Goal: Task Accomplishment & Management: Manage account settings

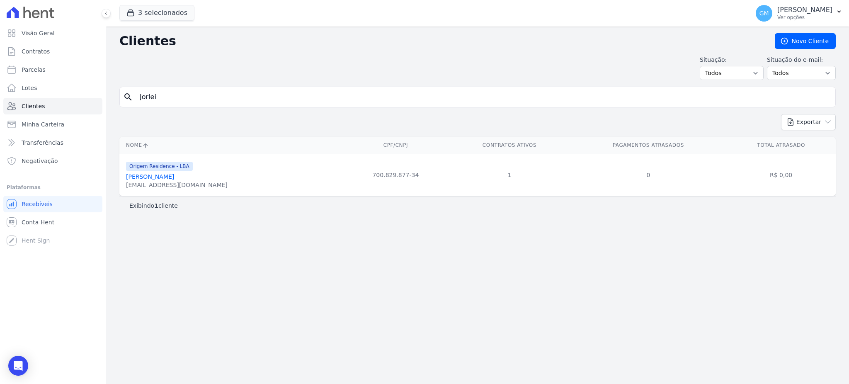
click at [174, 175] on link "Jorlei Nogueira Da Silva" at bounding box center [150, 176] width 48 height 7
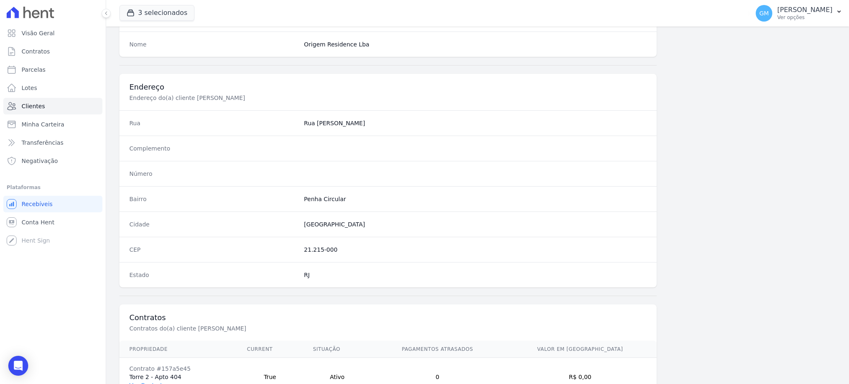
scroll to position [392, 0]
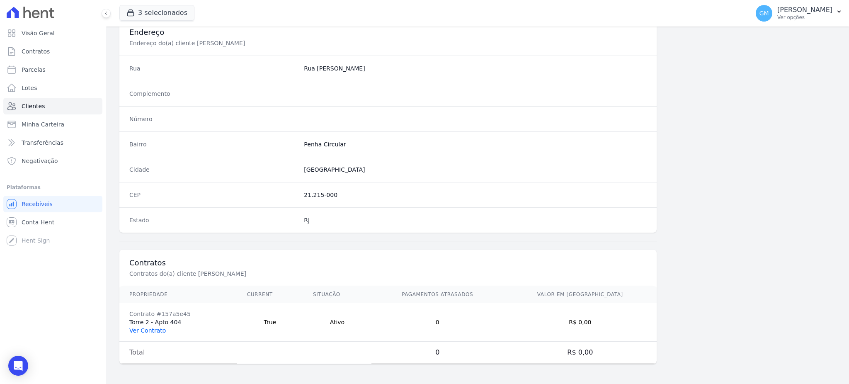
click at [143, 330] on link "Ver Contrato" at bounding box center [147, 330] width 36 height 7
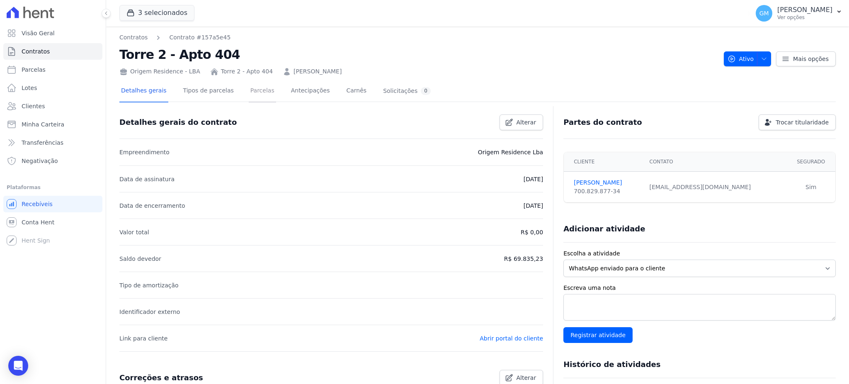
click at [257, 90] on link "Parcelas" at bounding box center [262, 91] width 27 height 22
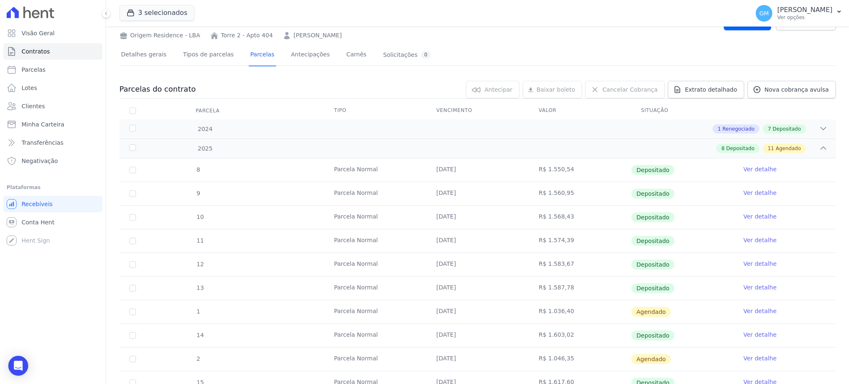
scroll to position [55, 0]
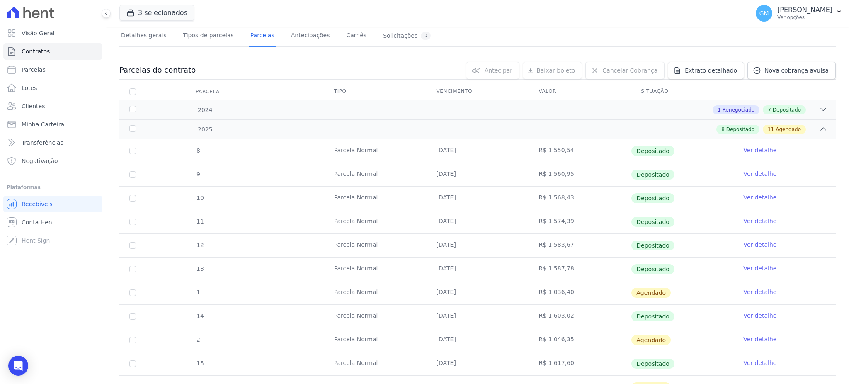
click at [747, 292] on link "Ver detalhe" at bounding box center [760, 292] width 33 height 8
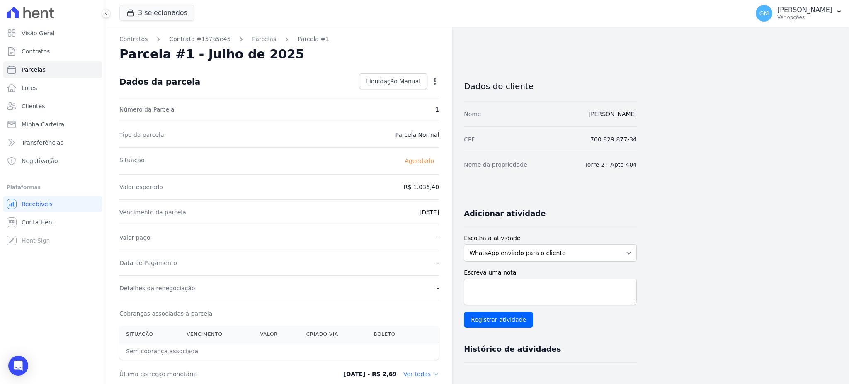
drag, startPoint x: 549, startPoint y: 114, endPoint x: 642, endPoint y: 120, distance: 93.1
click at [642, 120] on div "Contratos Contrato #157a5e45 Parcelas Parcela #1 Parcela #1 - Julho de 2025 Dad…" at bounding box center [471, 293] width 730 height 533
copy link "[PERSON_NAME]"
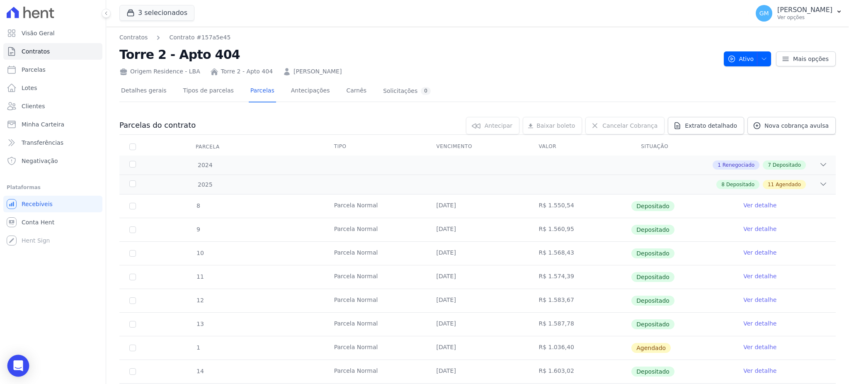
click at [27, 361] on div "Open Intercom Messenger" at bounding box center [18, 366] width 22 height 22
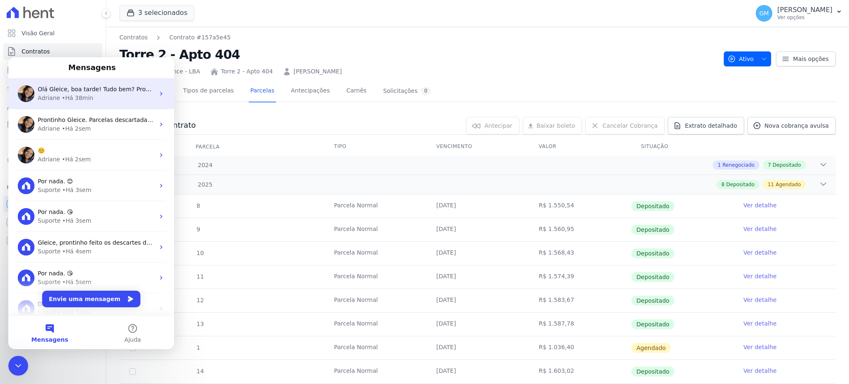
click at [78, 98] on div "• Há 38min" at bounding box center [78, 98] width 32 height 9
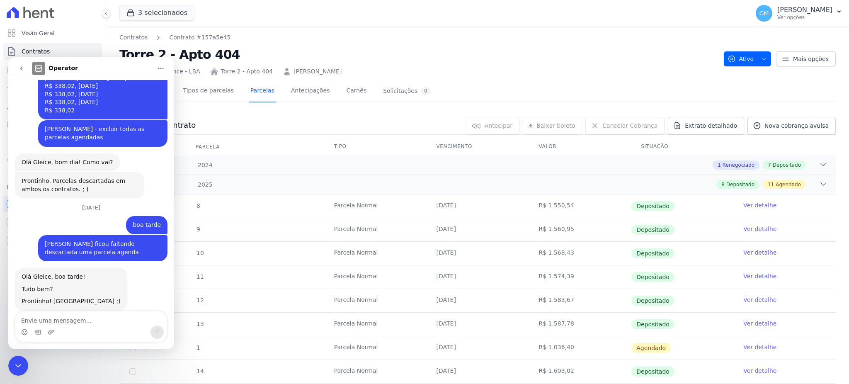
scroll to position [314, 0]
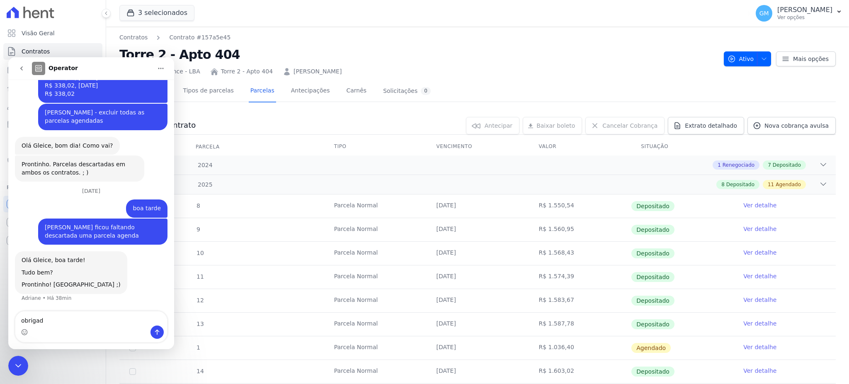
type textarea "obrigada"
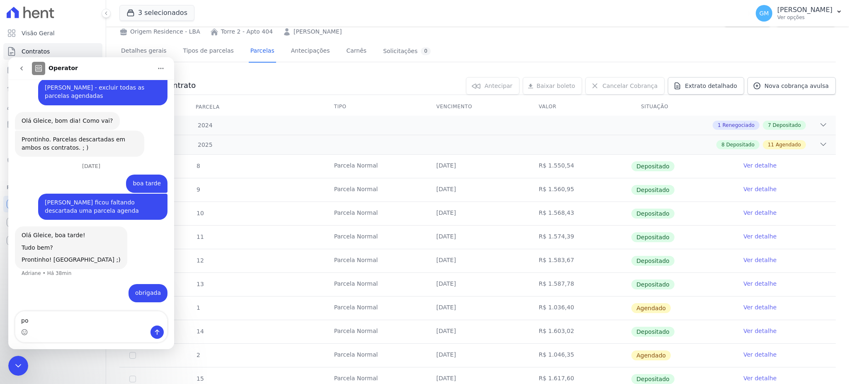
scroll to position [0, 0]
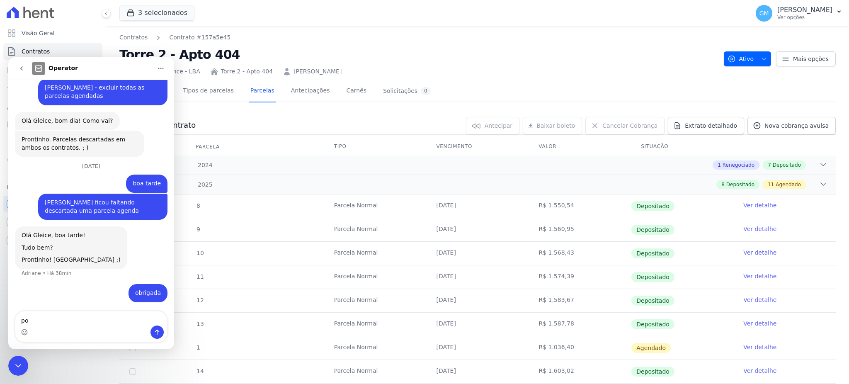
type textarea "po"
click at [10, 362] on div "Encerramento do Messenger da Intercom" at bounding box center [18, 366] width 20 height 20
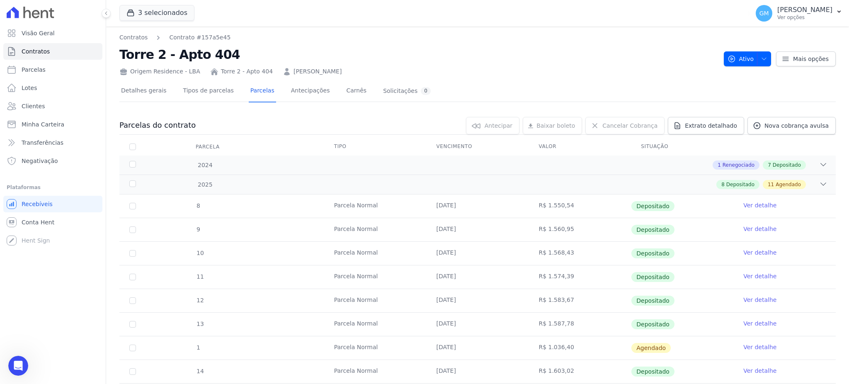
scroll to position [339, 0]
click at [306, 89] on link "Antecipações" at bounding box center [310, 91] width 42 height 22
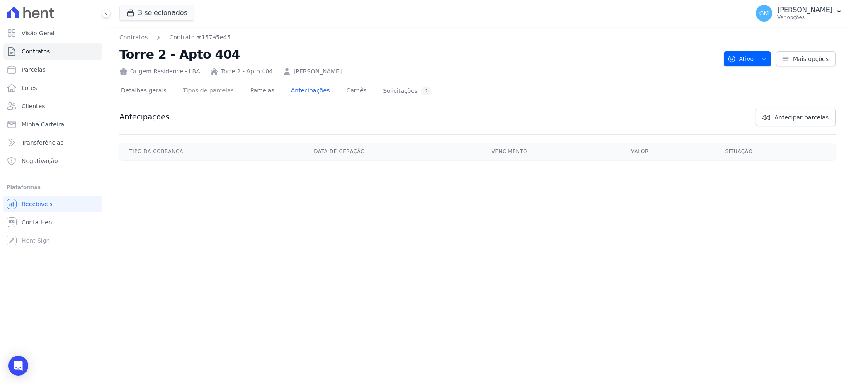
click at [216, 89] on link "Tipos de parcelas" at bounding box center [209, 91] width 54 height 22
click at [345, 90] on link "Carnês" at bounding box center [357, 91] width 24 height 22
click at [161, 89] on link "Detalhes gerais" at bounding box center [143, 91] width 49 height 22
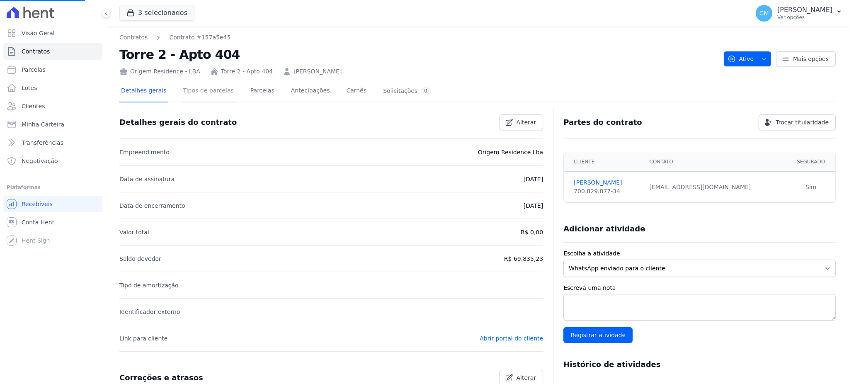
click at [224, 87] on link "Tipos de parcelas" at bounding box center [209, 91] width 54 height 22
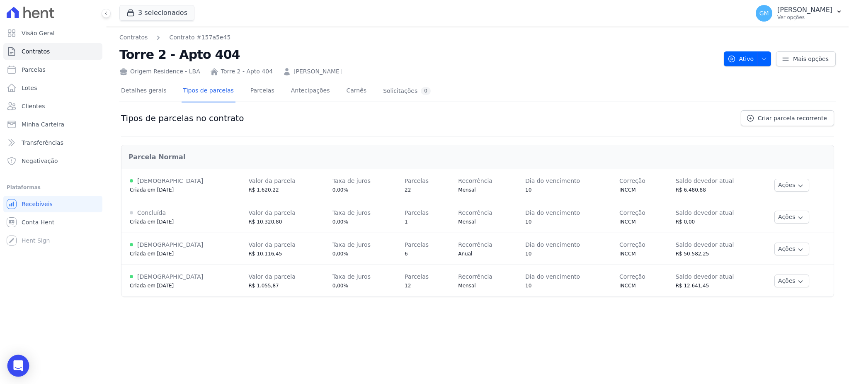
click at [24, 364] on div "Open Intercom Messenger" at bounding box center [18, 366] width 22 height 22
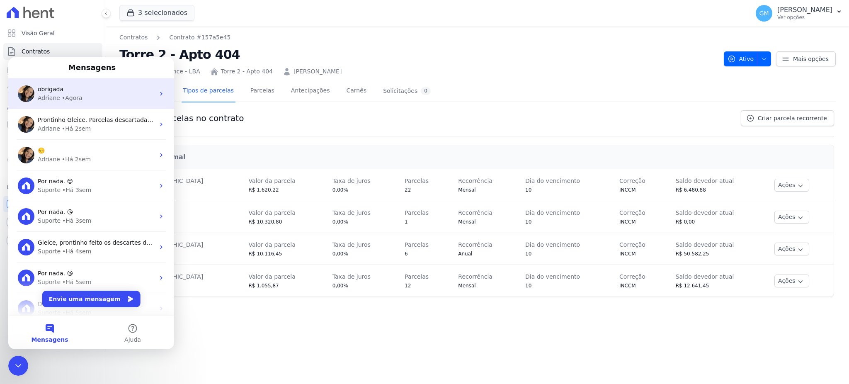
click at [71, 101] on div "• Agora" at bounding box center [72, 98] width 21 height 9
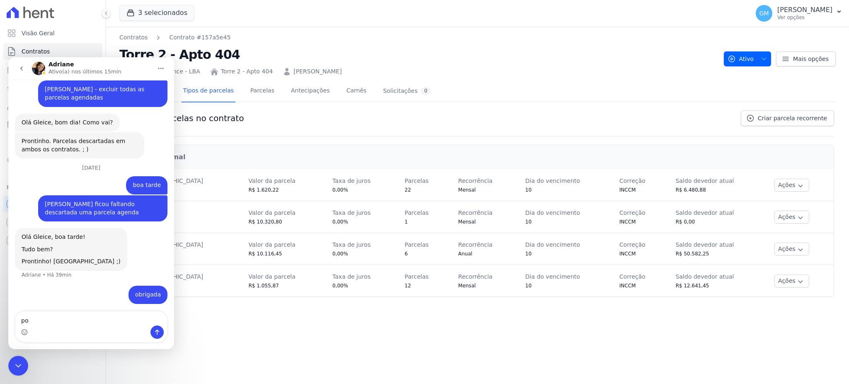
scroll to position [339, 0]
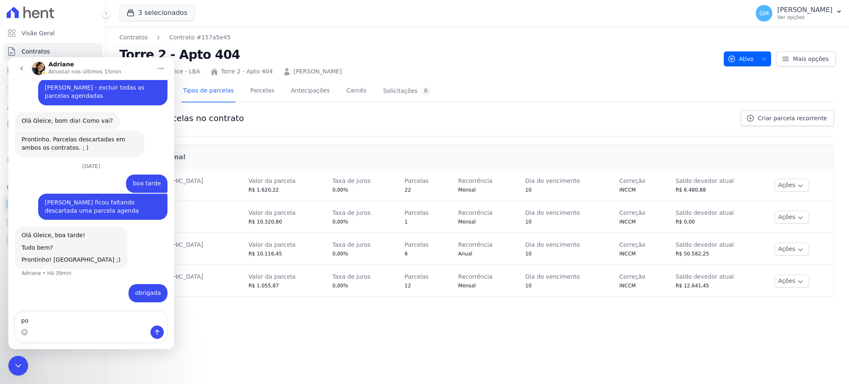
type textarea "p"
type textarea "eu preciso excluir essas parcelas"
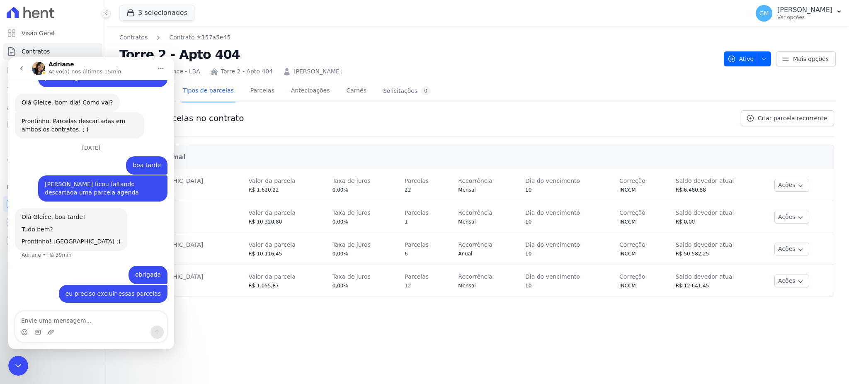
scroll to position [375, 0]
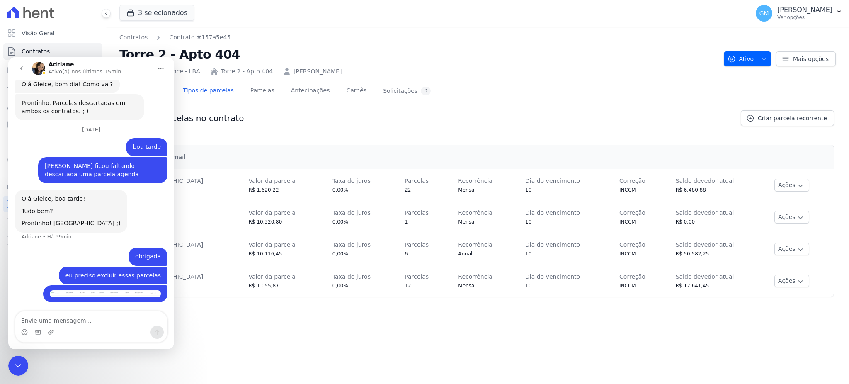
drag, startPoint x: 377, startPoint y: 73, endPoint x: 276, endPoint y: 71, distance: 101.6
click at [276, 71] on div "Origem Residence - LBA Torre 2 - Apto 404 JORLEI NOGUEIRA DA SILVA" at bounding box center [418, 70] width 598 height 12
copy link "[PERSON_NAME]"
click at [125, 326] on div "Messenger da Intercom" at bounding box center [91, 332] width 152 height 13
click at [127, 319] on textarea "Envie uma mensagem..." at bounding box center [91, 318] width 152 height 14
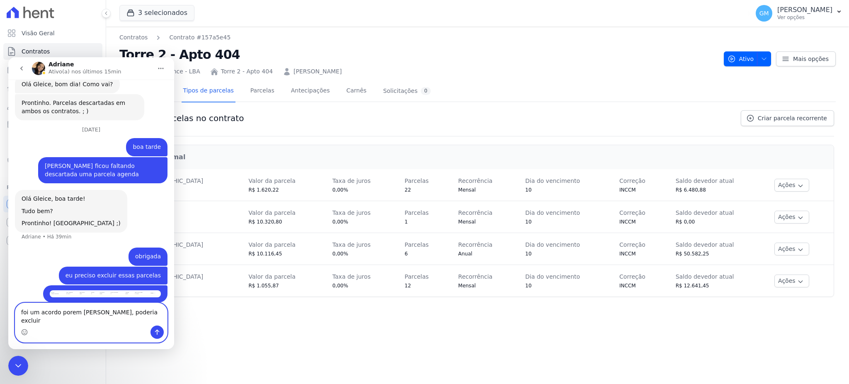
type textarea "foi um acordo porem [PERSON_NAME], poderia excluir?"
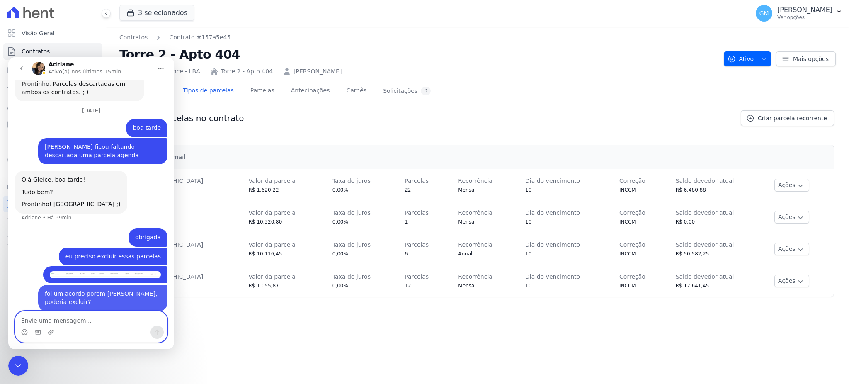
paste textarea "[PERSON_NAME]"
type textarea "[PERSON_NAME]"
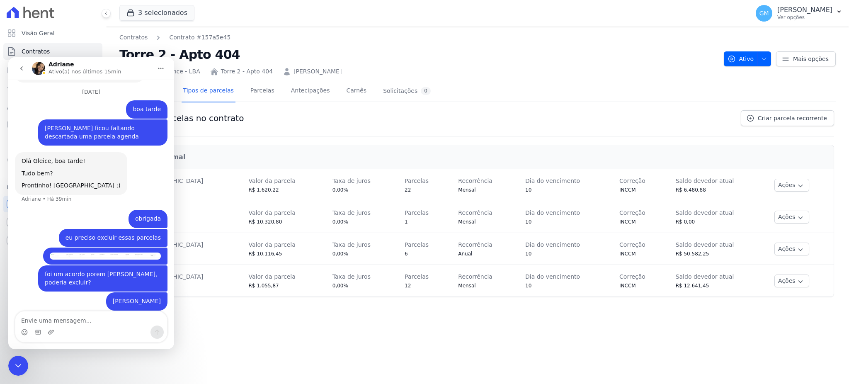
click at [16, 366] on icon "Encerramento do Messenger da Intercom" at bounding box center [18, 366] width 10 height 10
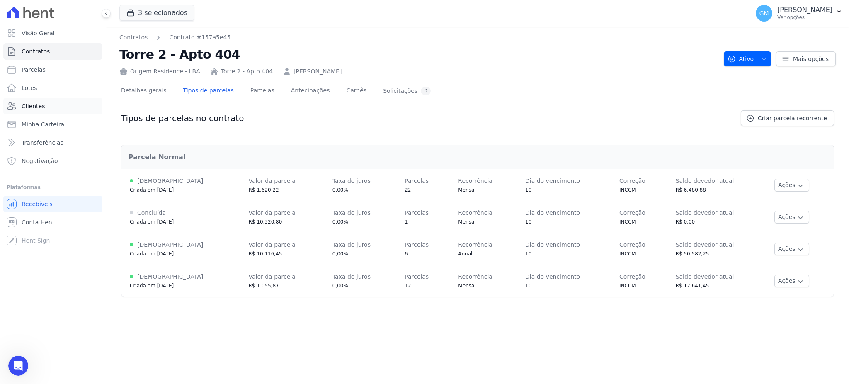
click at [32, 104] on span "Clientes" at bounding box center [33, 106] width 23 height 8
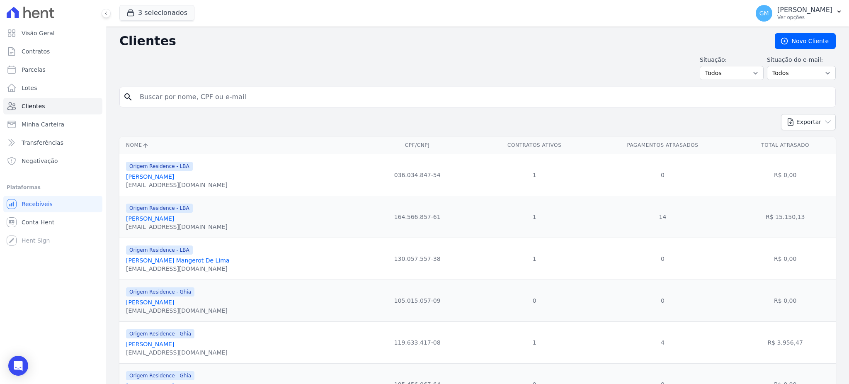
click at [173, 99] on input "search" at bounding box center [484, 97] width 698 height 17
paste input "[PERSON_NAME]"
type input "[PERSON_NAME]"
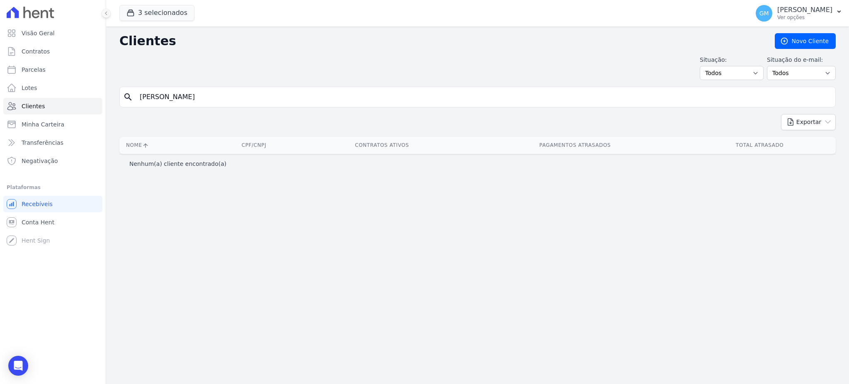
click at [204, 95] on input "[PERSON_NAME]" at bounding box center [484, 97] width 698 height 17
type input "Luciano"
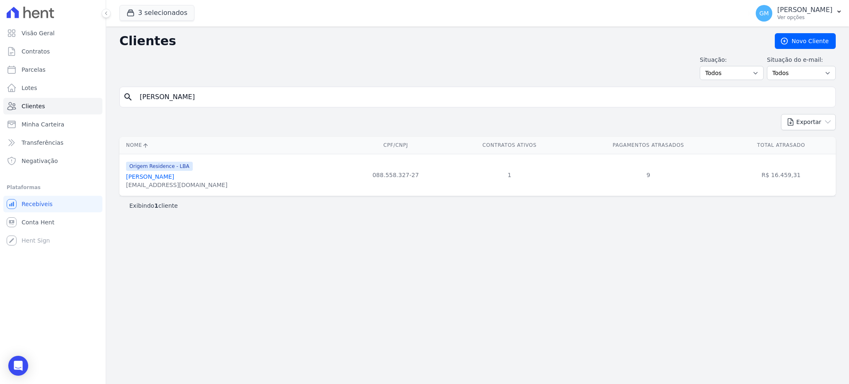
click at [174, 180] on link "Luciano Abel De Oliveira Fernandes" at bounding box center [150, 176] width 48 height 7
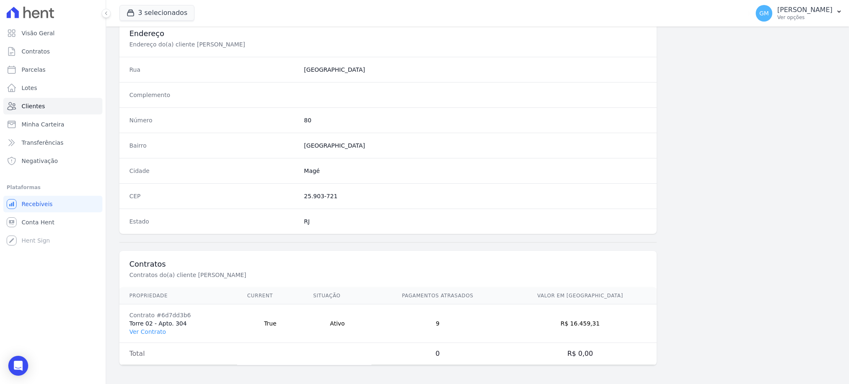
scroll to position [392, 0]
click at [156, 328] on link "Ver Contrato" at bounding box center [147, 330] width 36 height 7
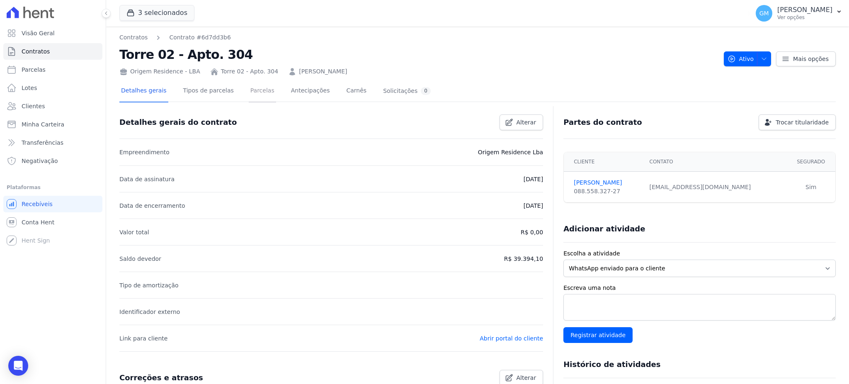
click at [255, 85] on link "Parcelas" at bounding box center [262, 91] width 27 height 22
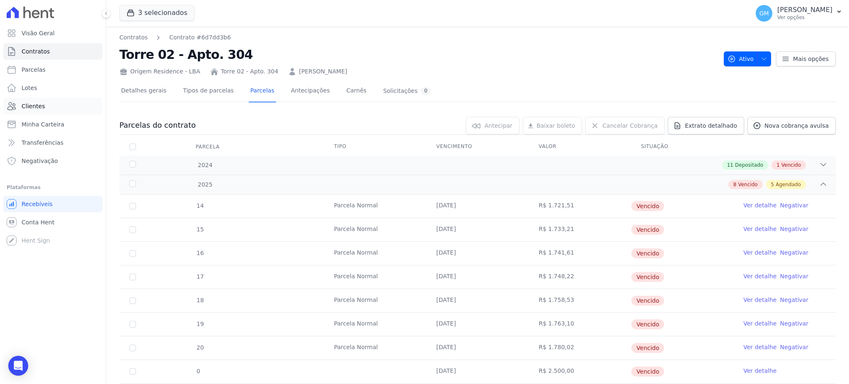
click at [49, 107] on link "Clientes" at bounding box center [52, 106] width 99 height 17
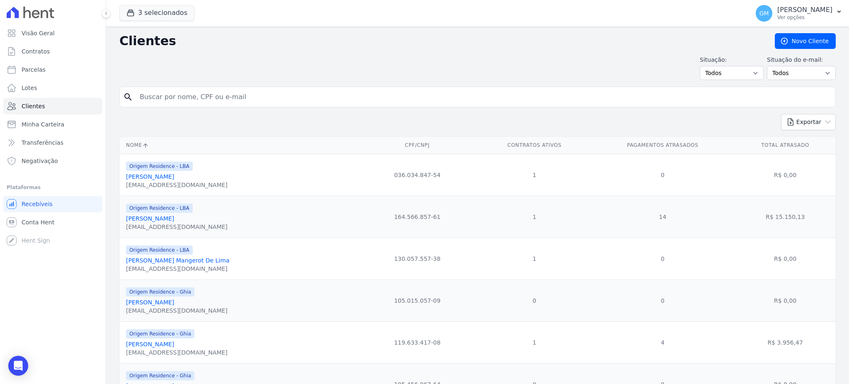
click at [190, 91] on input "search" at bounding box center [484, 97] width 698 height 17
paste input "Lucas Melo"
type input "Lucas Melo"
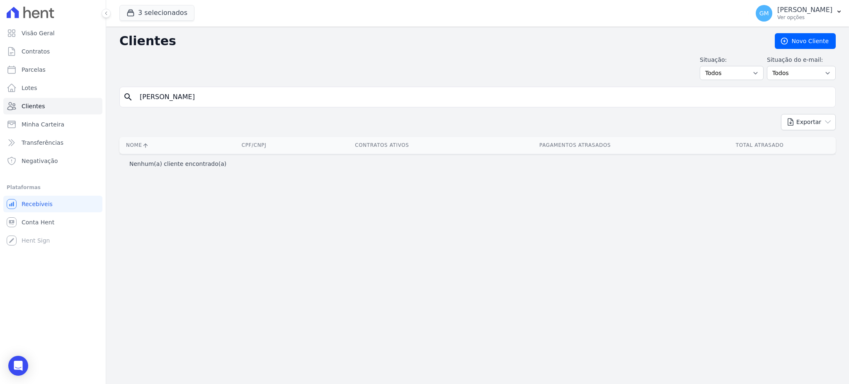
drag, startPoint x: 185, startPoint y: 91, endPoint x: 141, endPoint y: 93, distance: 43.6
click at [141, 93] on input "Lucas Melo" at bounding box center [484, 97] width 698 height 17
click at [174, 100] on input "Lucas Melo" at bounding box center [484, 97] width 698 height 17
type input "Lucas"
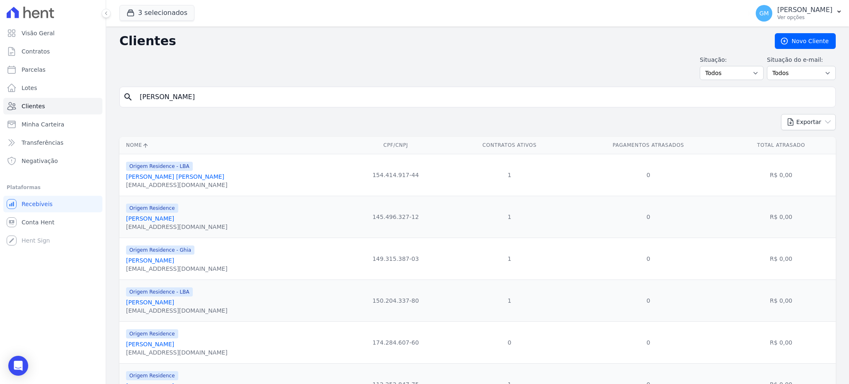
click at [267, 97] on input "Lucas" at bounding box center [484, 97] width 698 height 17
type input "Lucas m"
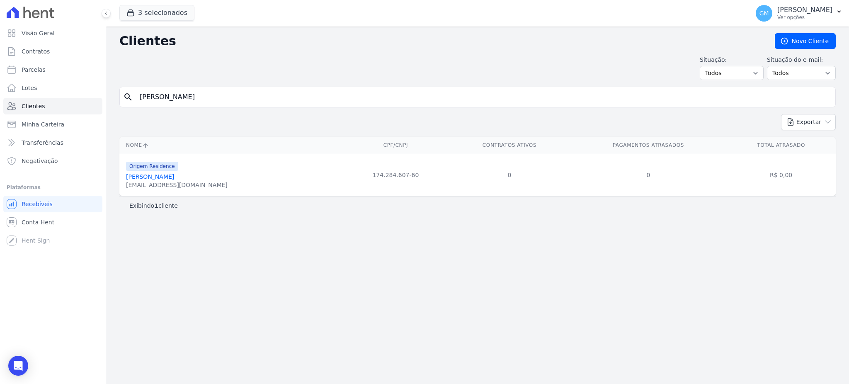
click at [182, 103] on input "Lucas m" at bounding box center [484, 97] width 698 height 17
type input "Lucas"
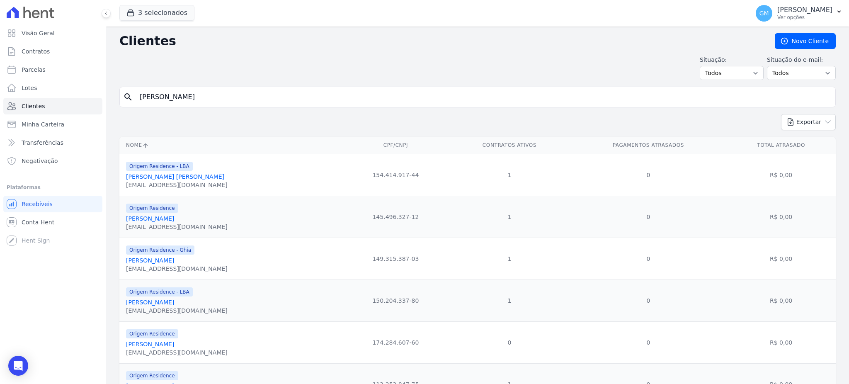
drag, startPoint x: 161, startPoint y: 98, endPoint x: 131, endPoint y: 98, distance: 30.3
click at [131, 98] on div "search Lucas" at bounding box center [477, 97] width 717 height 21
type input "melo"
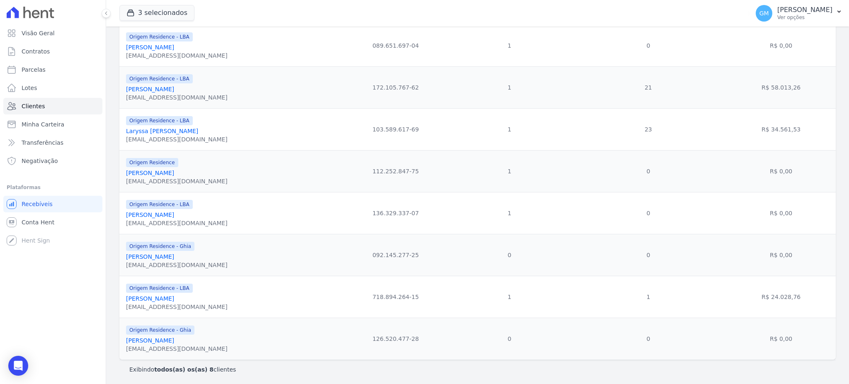
scroll to position [135, 0]
click at [174, 170] on link "Lucas Nunes Cabral De Melo" at bounding box center [150, 171] width 48 height 7
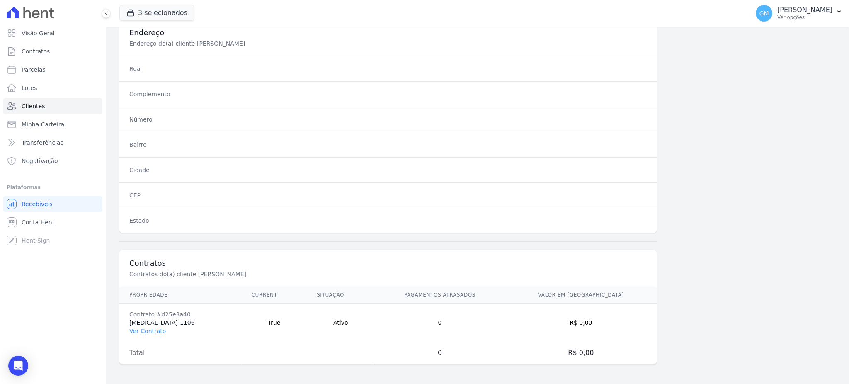
scroll to position [392, 0]
click at [157, 329] on link "Ver Contrato" at bounding box center [147, 330] width 36 height 7
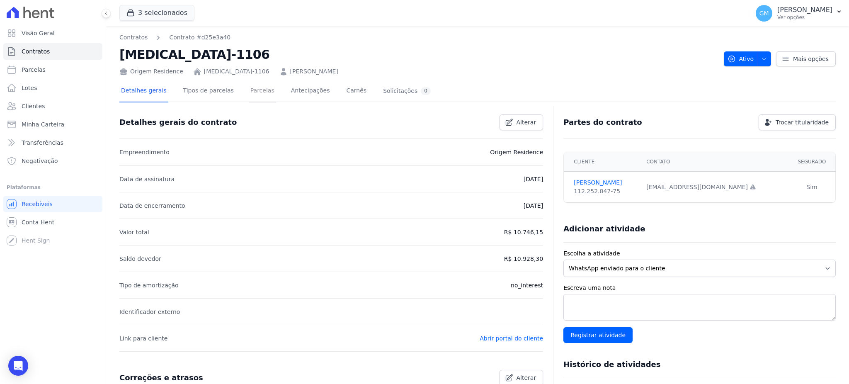
click at [255, 97] on link "Parcelas" at bounding box center [262, 91] width 27 height 22
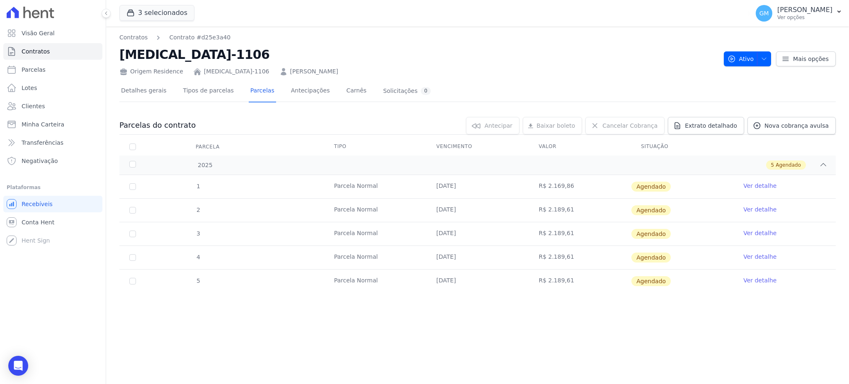
click at [761, 184] on link "Ver detalhe" at bounding box center [760, 186] width 33 height 8
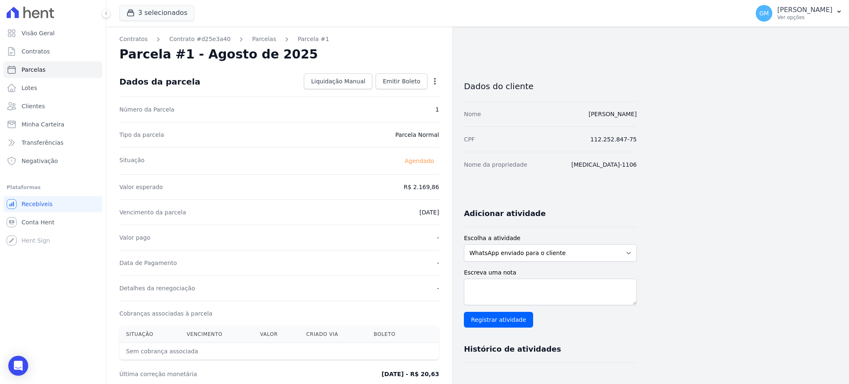
click at [433, 78] on icon "button" at bounding box center [435, 81] width 8 height 8
click at [369, 93] on link "Alterar" at bounding box center [399, 92] width 73 height 15
drag, startPoint x: 405, startPoint y: 184, endPoint x: 455, endPoint y: 186, distance: 49.8
click at [455, 186] on div "Contratos Contrato #d25e3a40 Parcelas Parcela #1 Parcela #1 - Agosto de 2025 Co…" at bounding box center [371, 293] width 531 height 532
paste input ".16878"
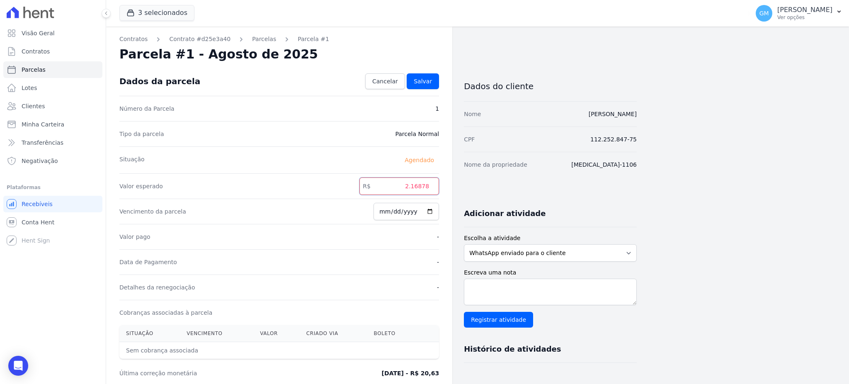
click at [413, 190] on input "2.16878" at bounding box center [400, 185] width 80 height 17
click at [423, 187] on input "216878" at bounding box center [400, 185] width 80 height 17
type input "2168.78"
click at [433, 79] on link "Salvar" at bounding box center [423, 81] width 32 height 16
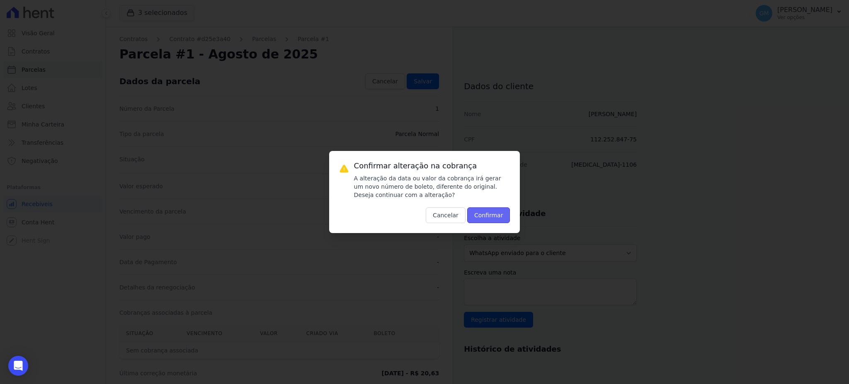
click at [498, 215] on button "Confirmar" at bounding box center [488, 215] width 43 height 16
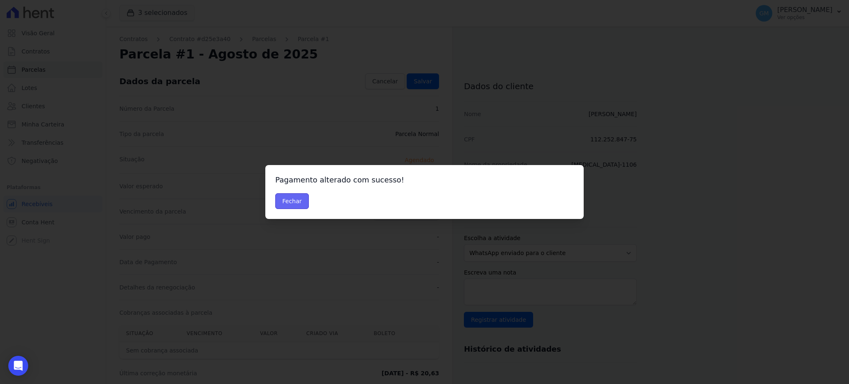
click at [291, 203] on button "Fechar" at bounding box center [292, 201] width 34 height 16
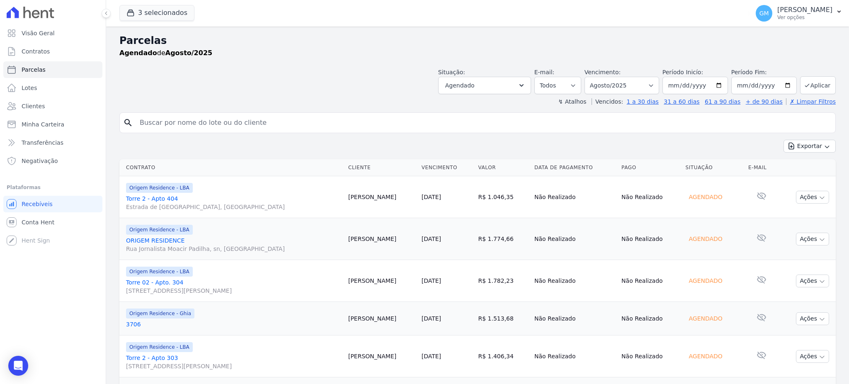
select select
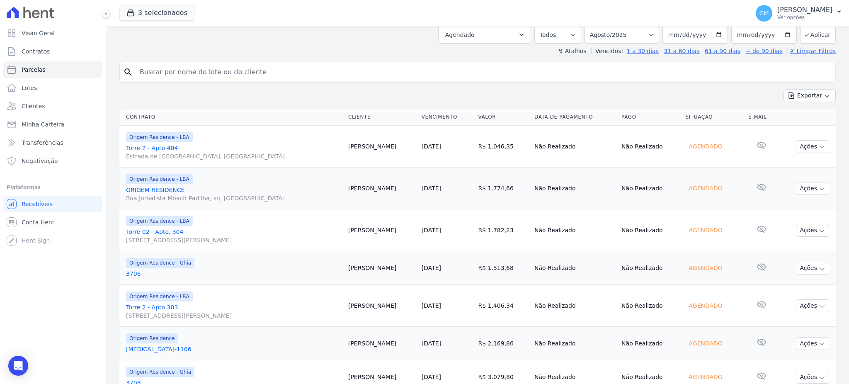
drag, startPoint x: 413, startPoint y: 186, endPoint x: 352, endPoint y: 197, distance: 61.0
click at [352, 197] on tr "Origem Residence - LBA ORIGEM RESIDENCE Rua Jornalista Moacir Padilha, sn, Jard…" at bounding box center [477, 189] width 717 height 42
drag, startPoint x: 412, startPoint y: 228, endPoint x: 354, endPoint y: 230, distance: 58.1
click at [354, 230] on tr "Origem Residence - LBA Torre 02 - Apto. 304 Rua Jornalista Moacir Padilha, 2, Q…" at bounding box center [477, 230] width 717 height 42
drag, startPoint x: 396, startPoint y: 229, endPoint x: 401, endPoint y: 231, distance: 5.4
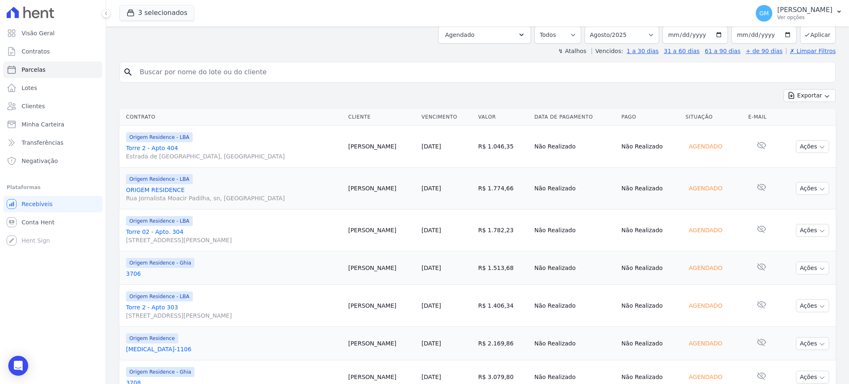
click at [398, 229] on td "Luciano Fernandes" at bounding box center [381, 230] width 73 height 42
click at [417, 236] on td "Luciano Fernandes" at bounding box center [381, 230] width 73 height 42
drag, startPoint x: 405, startPoint y: 231, endPoint x: 393, endPoint y: 231, distance: 12.0
click at [393, 231] on td "[PERSON_NAME]" at bounding box center [381, 230] width 73 height 42
drag, startPoint x: 410, startPoint y: 231, endPoint x: 356, endPoint y: 232, distance: 53.9
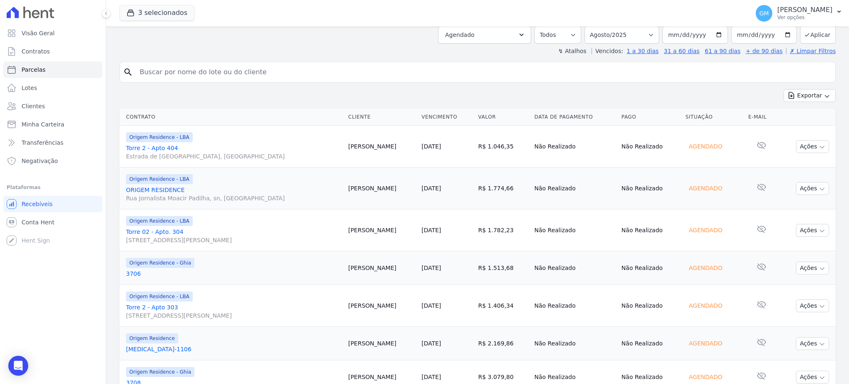
click at [356, 232] on td "[PERSON_NAME]" at bounding box center [381, 230] width 73 height 42
copy td "[PERSON_NAME]"
drag, startPoint x: 407, startPoint y: 268, endPoint x: 352, endPoint y: 268, distance: 55.6
click at [352, 268] on tr "Origem Residence - Ghia 3706 Monique Astuto 20/08/2025 R$ 1.513,68 Não Realizad…" at bounding box center [477, 268] width 717 height 34
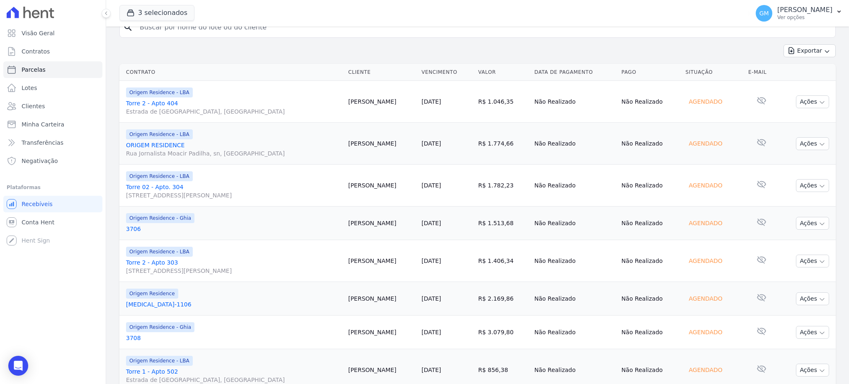
scroll to position [161, 0]
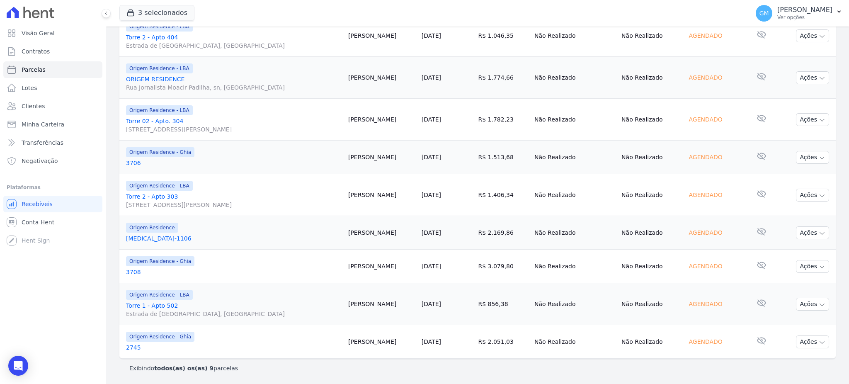
drag, startPoint x: 400, startPoint y: 193, endPoint x: 355, endPoint y: 198, distance: 45.1
click at [355, 198] on tr "Origem Residence - LBA Torre 2 - Apto 303 Rua Jornalista Moacir Padilha, 2, Qua…" at bounding box center [477, 195] width 717 height 42
drag, startPoint x: 397, startPoint y: 234, endPoint x: 359, endPoint y: 238, distance: 38.3
click at [359, 238] on td "[PERSON_NAME]" at bounding box center [381, 233] width 73 height 34
copy td "[PERSON_NAME]"
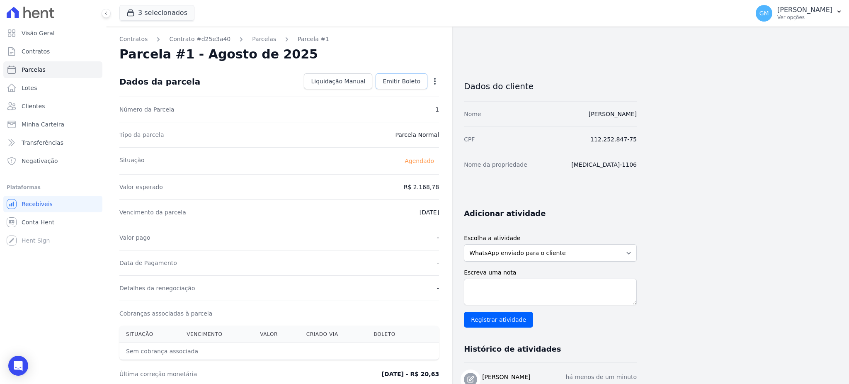
click at [403, 84] on span "Emitir Boleto" at bounding box center [402, 81] width 38 height 8
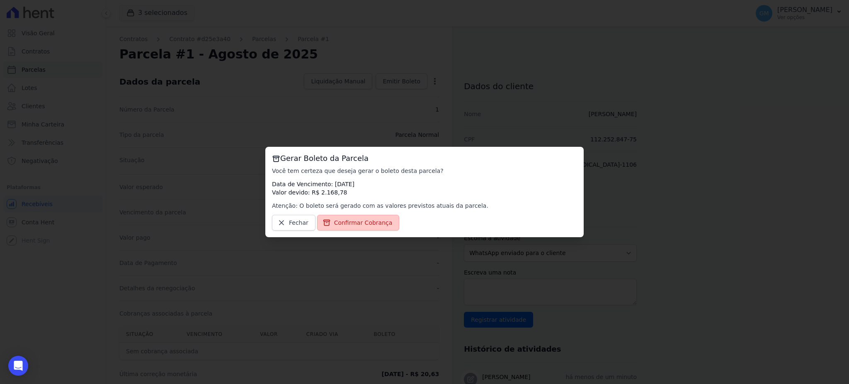
click at [369, 221] on span "Confirmar Cobrança" at bounding box center [363, 223] width 58 height 8
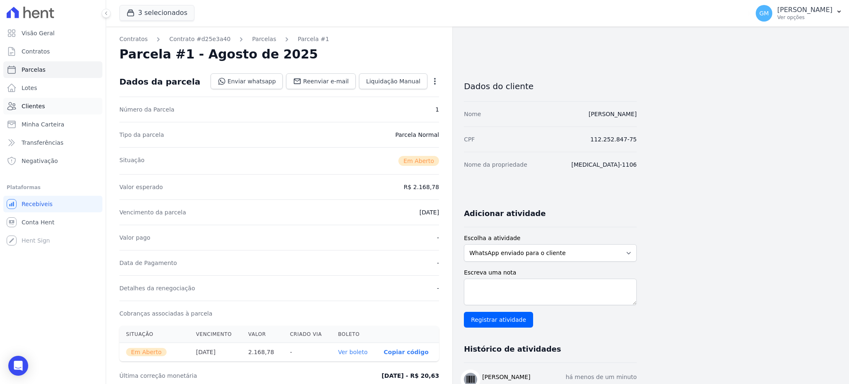
click at [48, 103] on link "Clientes" at bounding box center [52, 106] width 99 height 17
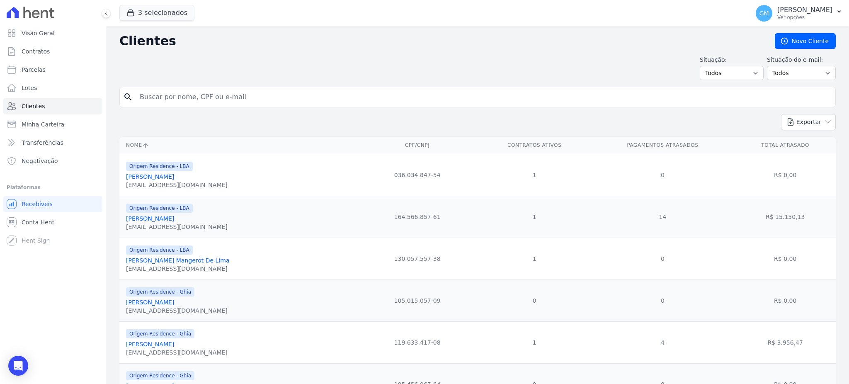
click at [179, 97] on input "search" at bounding box center [484, 97] width 698 height 17
paste input "Karla Souza"
type input "Karla"
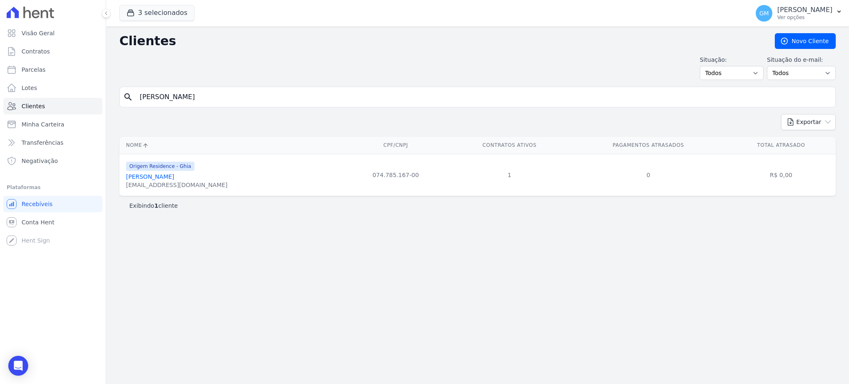
click at [149, 175] on link "Karla Muniz De Souza" at bounding box center [150, 176] width 48 height 7
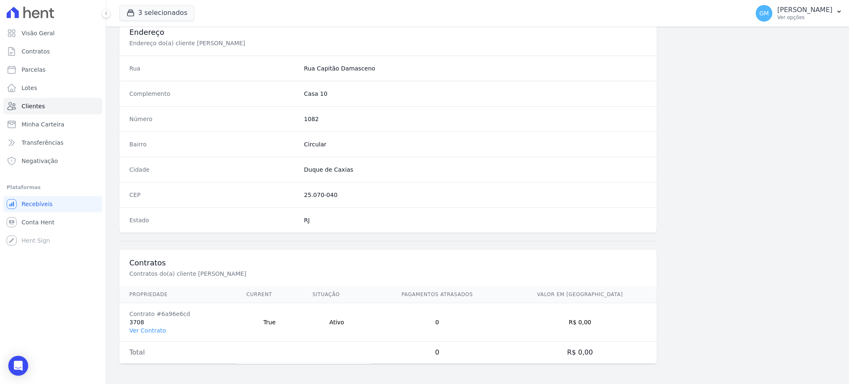
scroll to position [392, 0]
click at [158, 329] on link "Ver Contrato" at bounding box center [147, 330] width 36 height 7
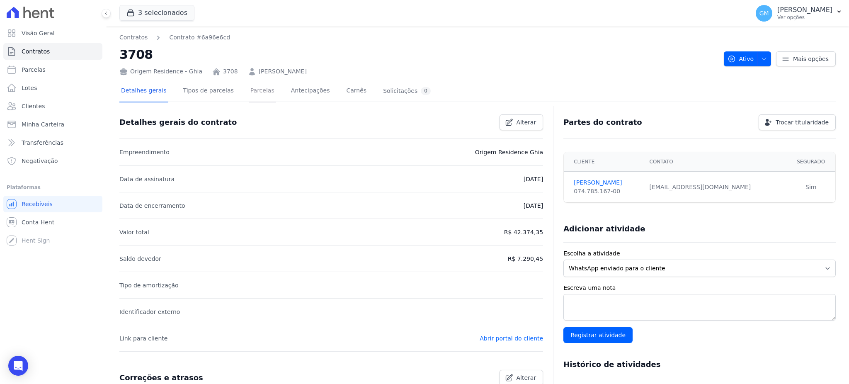
click at [259, 91] on link "Parcelas" at bounding box center [262, 91] width 27 height 22
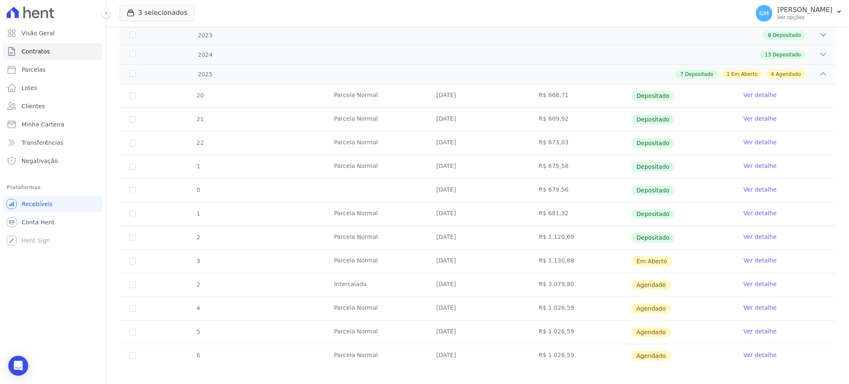
scroll to position [138, 0]
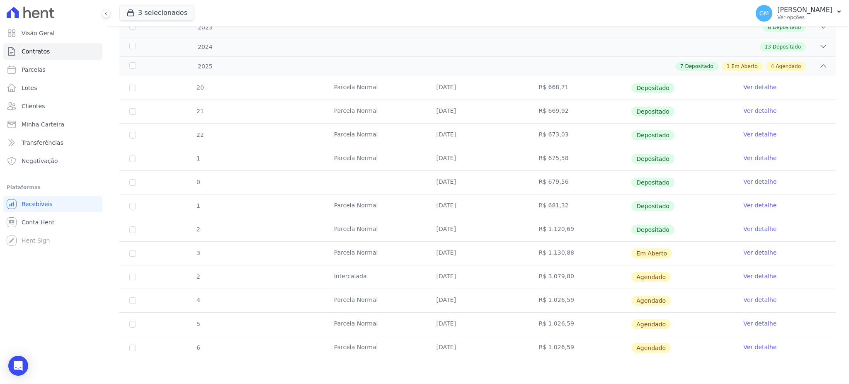
click at [744, 275] on link "Ver detalhe" at bounding box center [760, 276] width 33 height 8
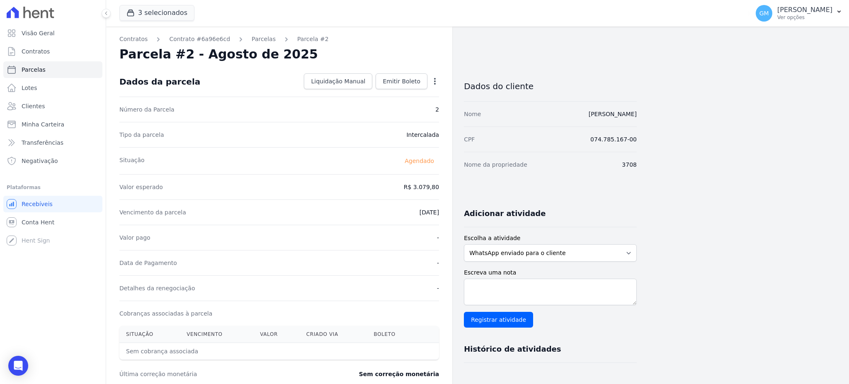
click at [434, 79] on icon "button" at bounding box center [435, 81] width 8 height 8
click at [389, 88] on link "Alterar" at bounding box center [399, 92] width 73 height 15
drag, startPoint x: 401, startPoint y: 177, endPoint x: 408, endPoint y: 177, distance: 7.1
click at [408, 177] on dd "R$ 3079.8" at bounding box center [400, 186] width 80 height 18
drag, startPoint x: 413, startPoint y: 185, endPoint x: 466, endPoint y: 185, distance: 52.7
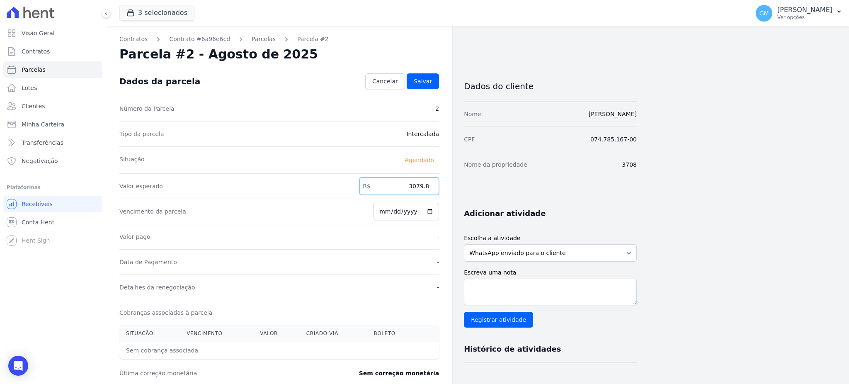
click at [466, 185] on div "Contratos Contrato #6a96e6cd Parcelas Parcela #2 Parcela #2 - Agosto de 2025 Co…" at bounding box center [371, 293] width 531 height 532
type input "3424.38"
click at [422, 83] on span "Salvar" at bounding box center [423, 81] width 18 height 8
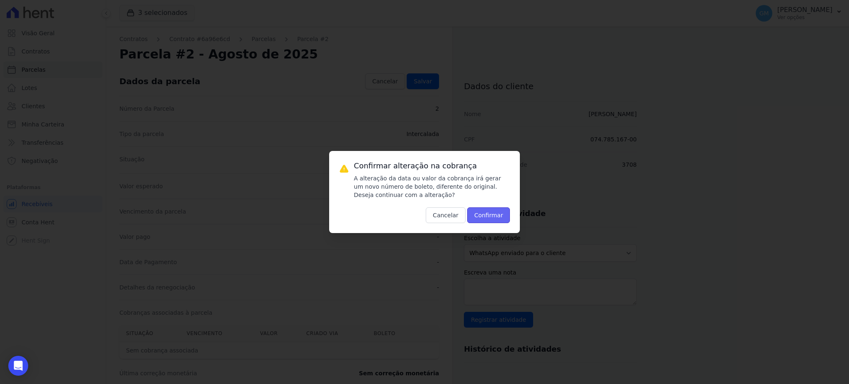
click at [486, 209] on button "Confirmar" at bounding box center [488, 215] width 43 height 16
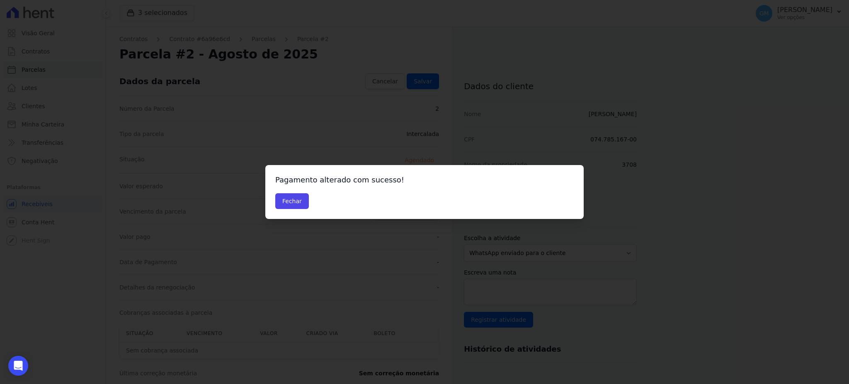
click at [290, 210] on div "Pagamento alterado com sucesso! Fechar" at bounding box center [424, 192] width 318 height 54
click at [287, 195] on button "Fechar" at bounding box center [292, 201] width 34 height 16
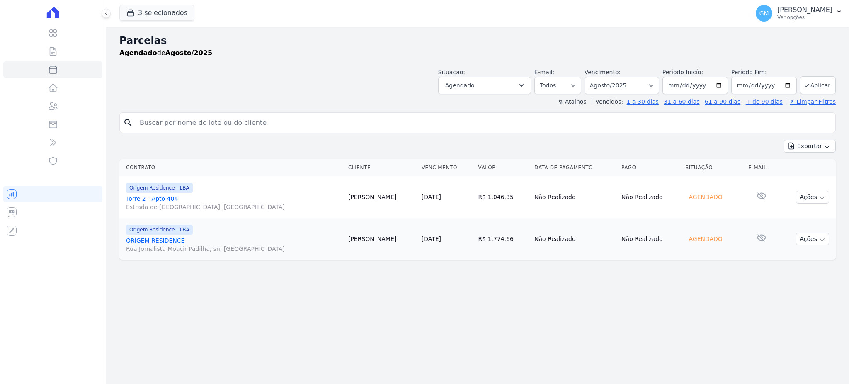
select select
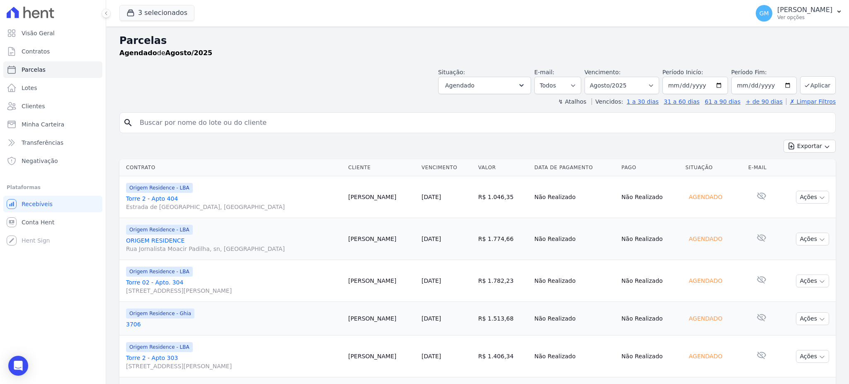
scroll to position [128, 0]
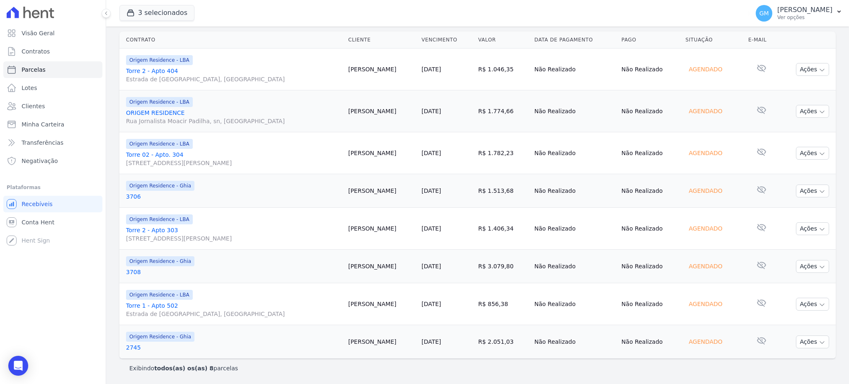
drag, startPoint x: 393, startPoint y: 266, endPoint x: 356, endPoint y: 264, distance: 37.4
click at [356, 264] on td "Karla Souza" at bounding box center [381, 267] width 73 height 34
copy td "Karla Souza"
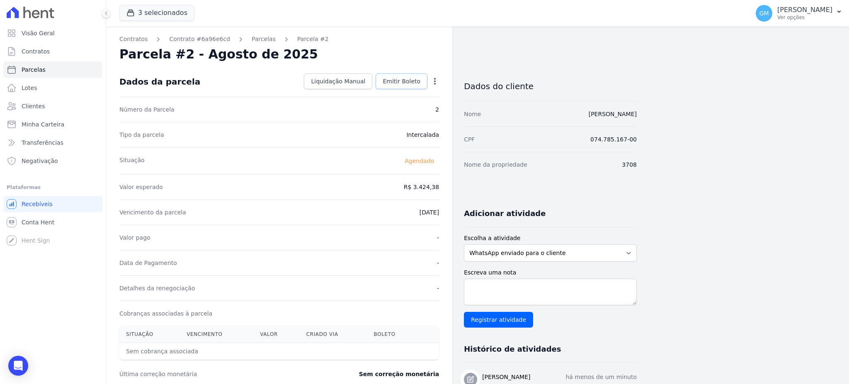
click at [386, 87] on link "Emitir Boleto" at bounding box center [402, 81] width 52 height 16
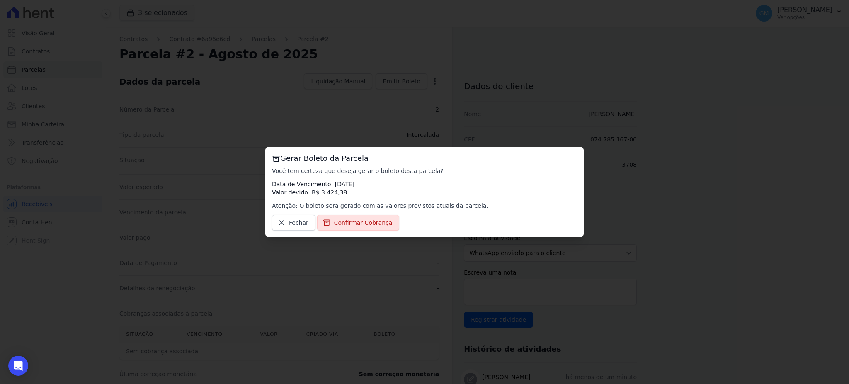
click at [374, 212] on div "Gerar Boleto da Parcela Você tem certeza que deseja gerar o boleto desta parcel…" at bounding box center [424, 192] width 318 height 90
click at [374, 215] on link "Confirmar Cobrança" at bounding box center [358, 223] width 83 height 16
click at [375, 224] on span "Confirmar Cobrança" at bounding box center [363, 223] width 58 height 8
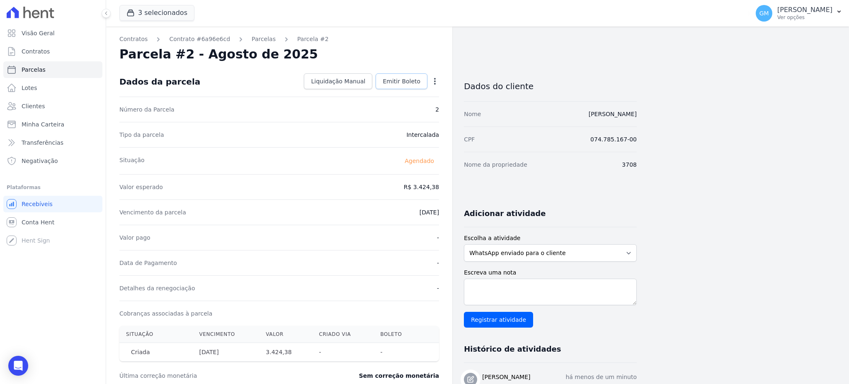
click at [392, 75] on link "Emitir Boleto" at bounding box center [402, 81] width 52 height 16
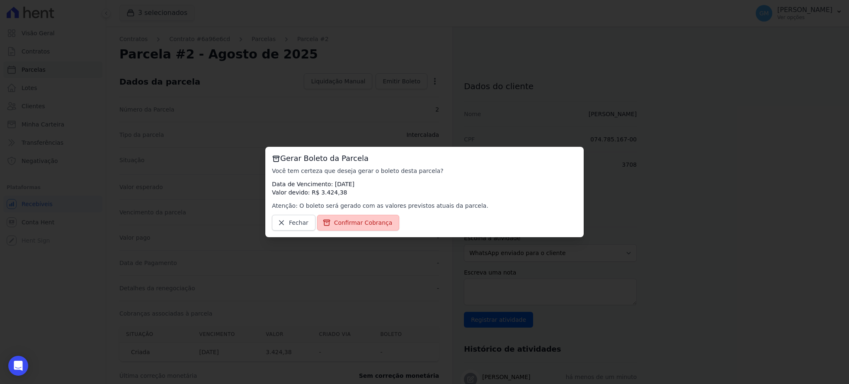
click at [359, 225] on span "Confirmar Cobrança" at bounding box center [363, 223] width 58 height 8
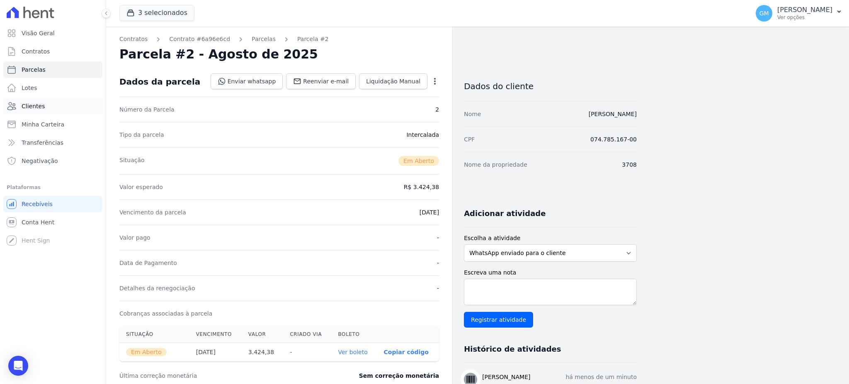
click at [45, 100] on link "Clientes" at bounding box center [52, 106] width 99 height 17
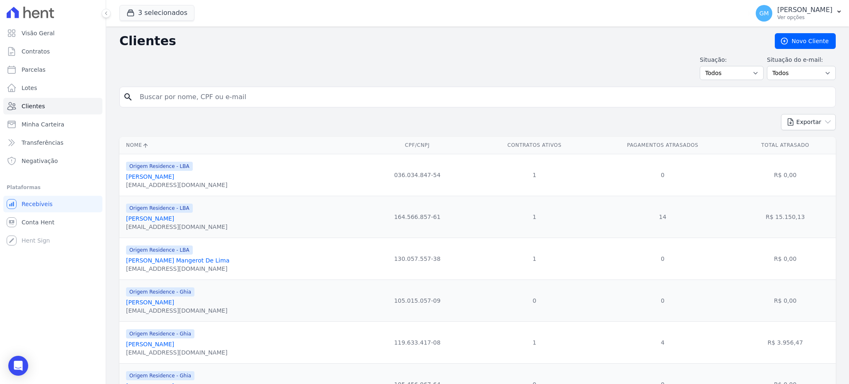
click at [220, 100] on input "search" at bounding box center [484, 97] width 698 height 17
type input "beja"
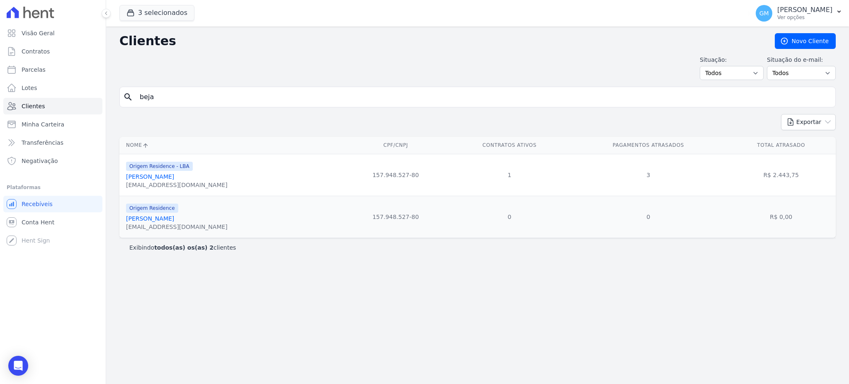
click at [174, 218] on link "[PERSON_NAME]" at bounding box center [150, 218] width 48 height 7
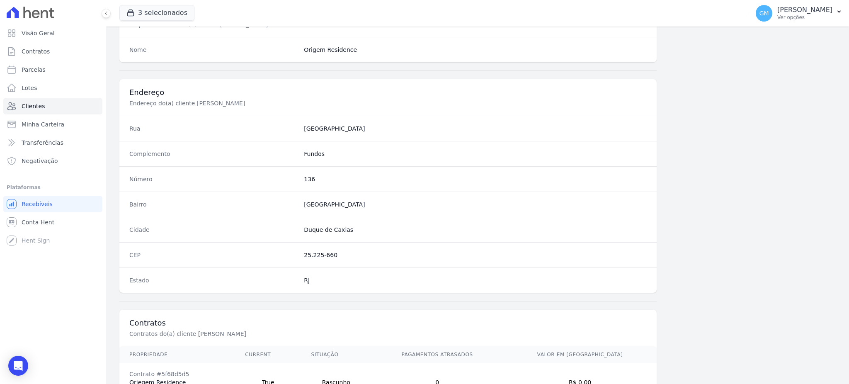
scroll to position [392, 0]
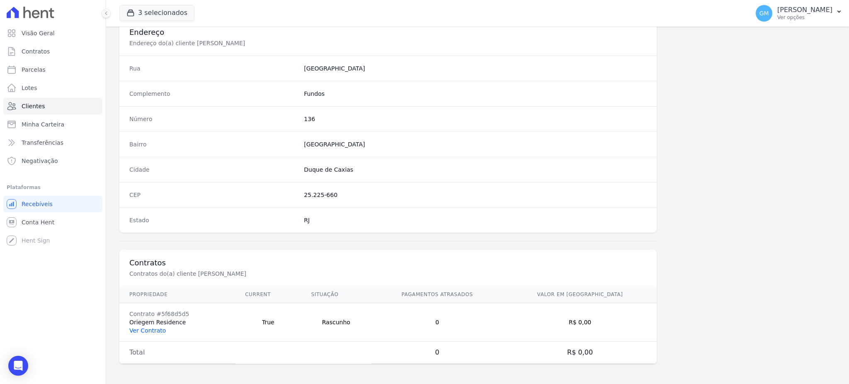
click at [147, 329] on link "Ver Contrato" at bounding box center [147, 330] width 36 height 7
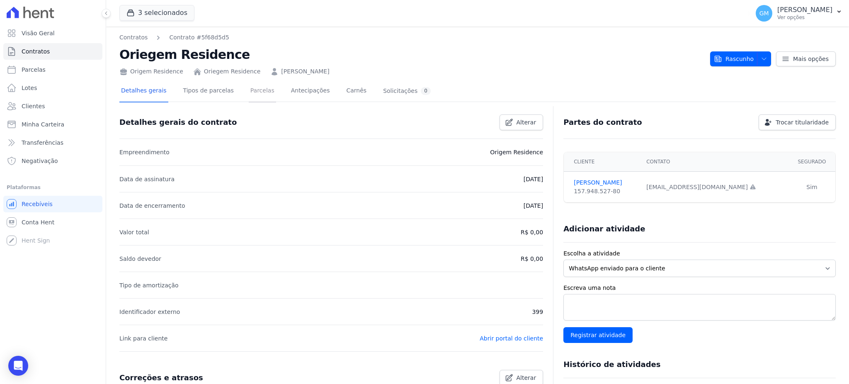
click at [249, 85] on link "Parcelas" at bounding box center [262, 91] width 27 height 22
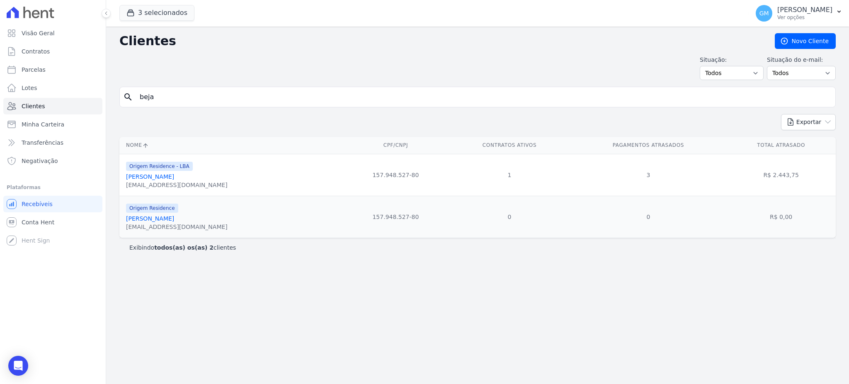
click at [174, 179] on link "[PERSON_NAME]" at bounding box center [150, 176] width 48 height 7
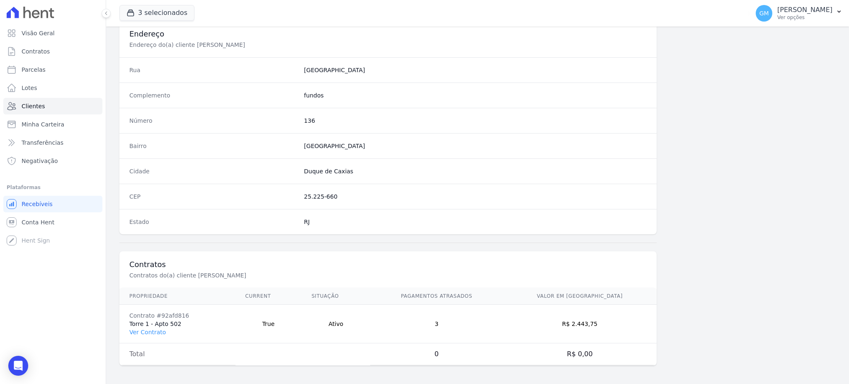
scroll to position [392, 0]
click at [158, 331] on link "Ver Contrato" at bounding box center [147, 330] width 36 height 7
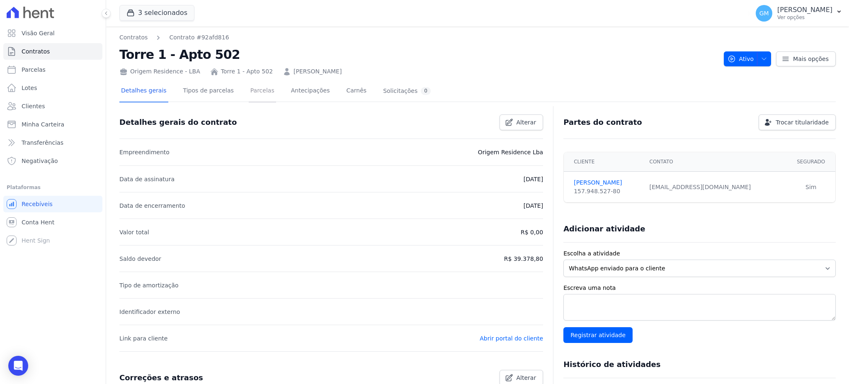
click at [249, 91] on link "Parcelas" at bounding box center [262, 91] width 27 height 22
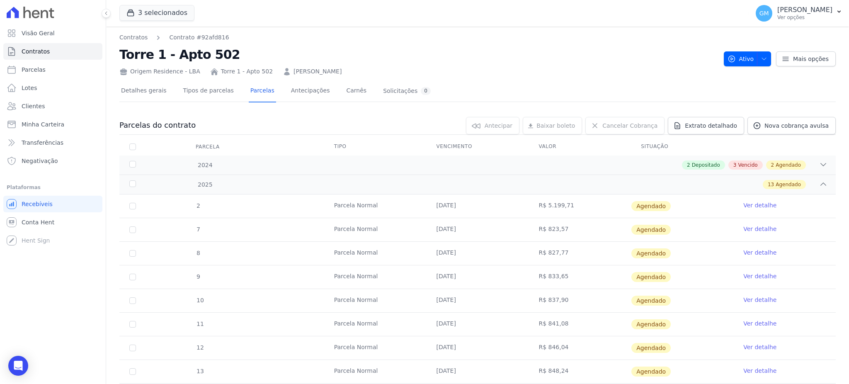
scroll to position [110, 0]
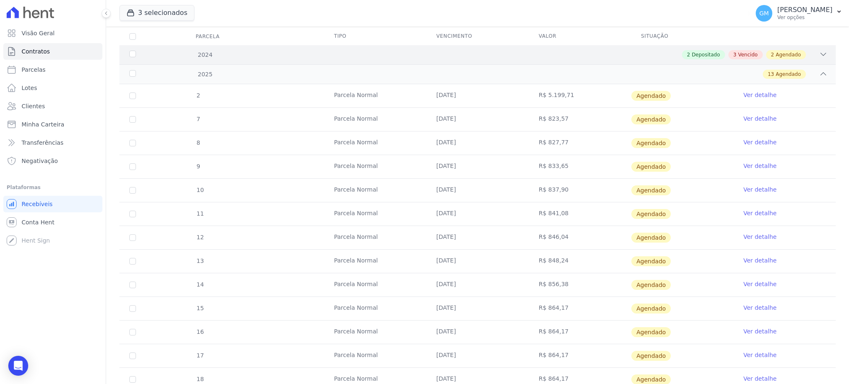
click at [739, 48] on div "2024 2 Depositado 3 Vencido 2 Agendado" at bounding box center [477, 54] width 717 height 19
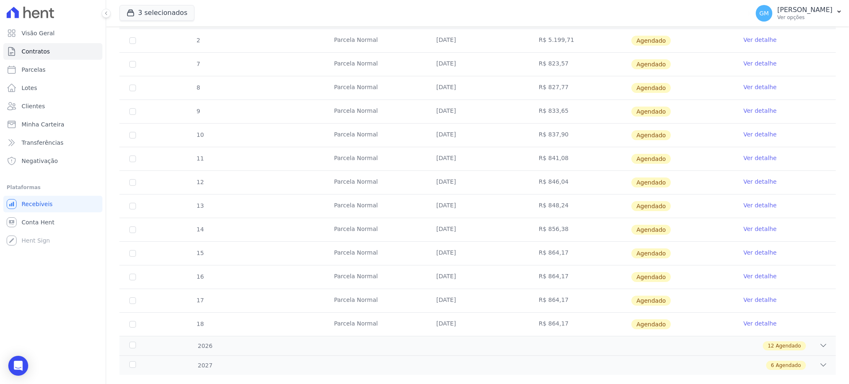
scroll to position [332, 0]
click at [35, 105] on span "Clientes" at bounding box center [33, 106] width 23 height 8
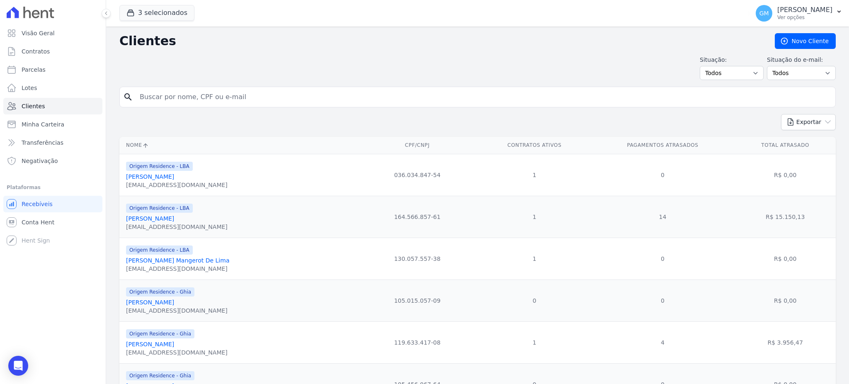
drag, startPoint x: 148, startPoint y: 100, endPoint x: 169, endPoint y: 95, distance: 21.3
click at [169, 95] on input "search" at bounding box center [484, 97] width 698 height 17
paste input "[PERSON_NAME]"
drag, startPoint x: 158, startPoint y: 97, endPoint x: 148, endPoint y: 98, distance: 10.0
click at [148, 98] on input "[PERSON_NAME]" at bounding box center [484, 97] width 698 height 17
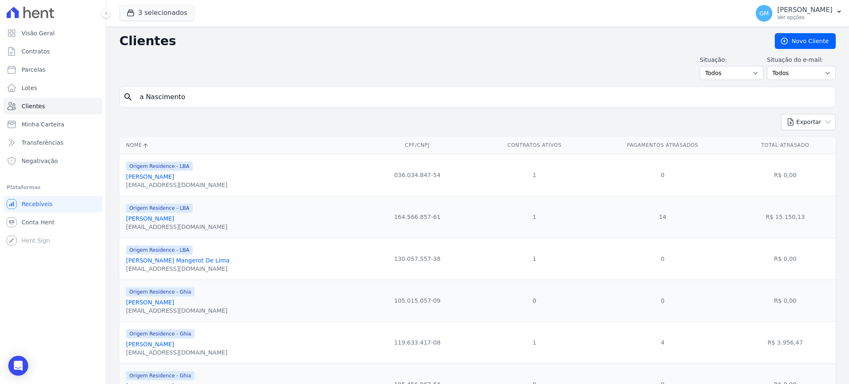
click at [143, 97] on input "a Nascimento" at bounding box center [484, 97] width 698 height 17
type input "Nascimento"
drag, startPoint x: 180, startPoint y: 99, endPoint x: 129, endPoint y: 98, distance: 51.9
click at [129, 98] on div "search Nascimento" at bounding box center [477, 97] width 717 height 21
paste input "[PERSON_NAME]"
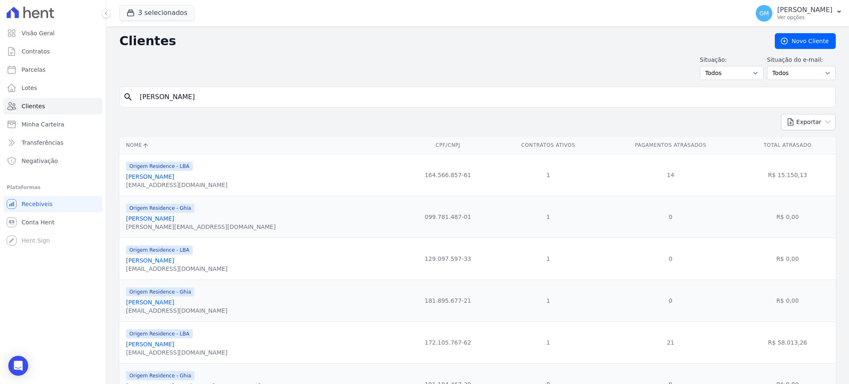
type input "[PERSON_NAME]"
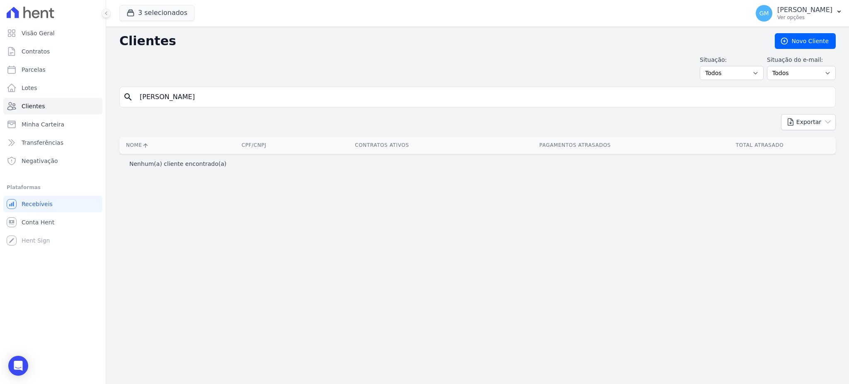
click at [158, 100] on input "[PERSON_NAME]" at bounding box center [484, 97] width 698 height 17
drag, startPoint x: 160, startPoint y: 99, endPoint x: 136, endPoint y: 99, distance: 24.1
click at [136, 99] on input "[PERSON_NAME]" at bounding box center [484, 97] width 698 height 17
type input "Nascimento"
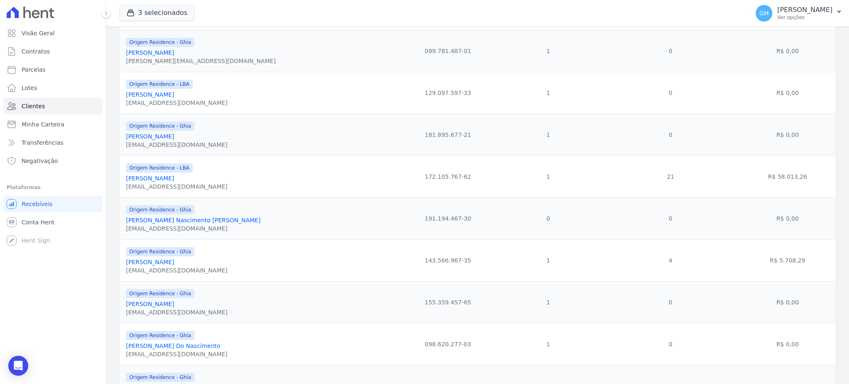
scroll to position [263, 0]
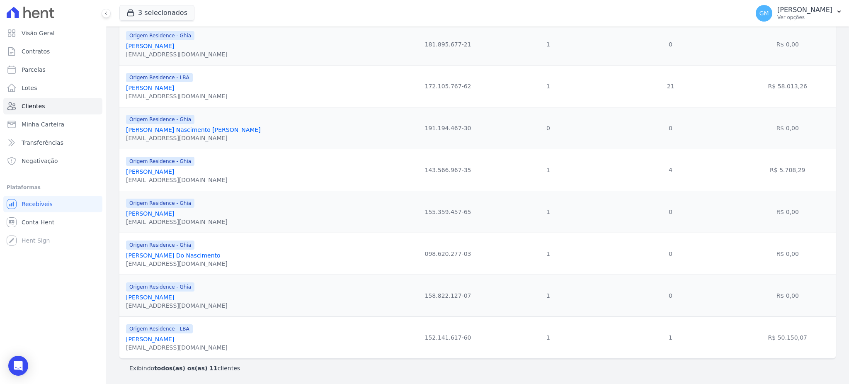
click at [153, 297] on link "Patricia Freire Do Nascimento" at bounding box center [150, 297] width 48 height 7
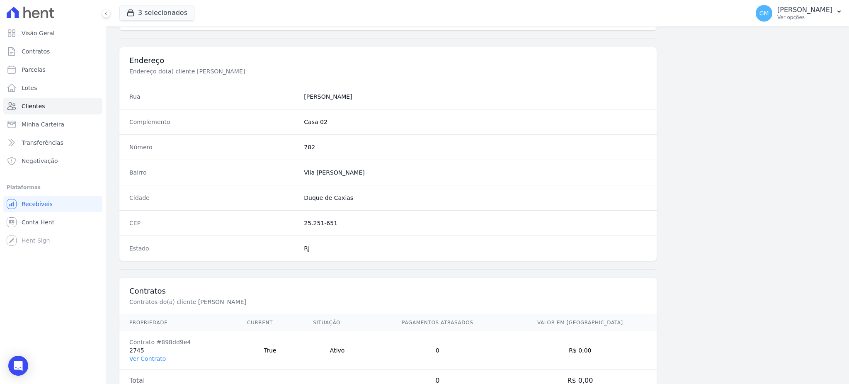
scroll to position [392, 0]
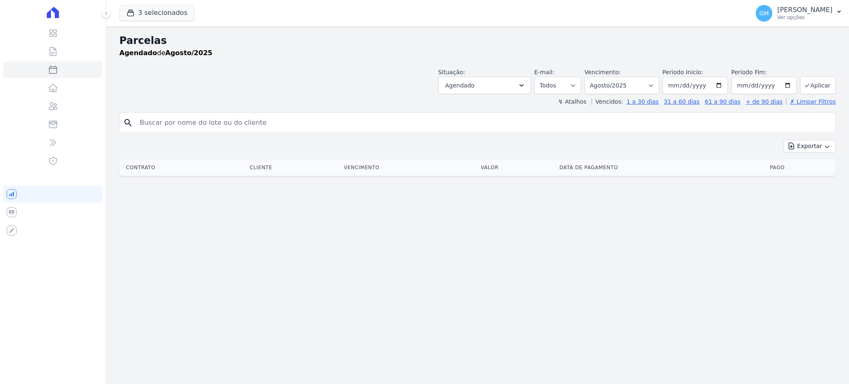
select select
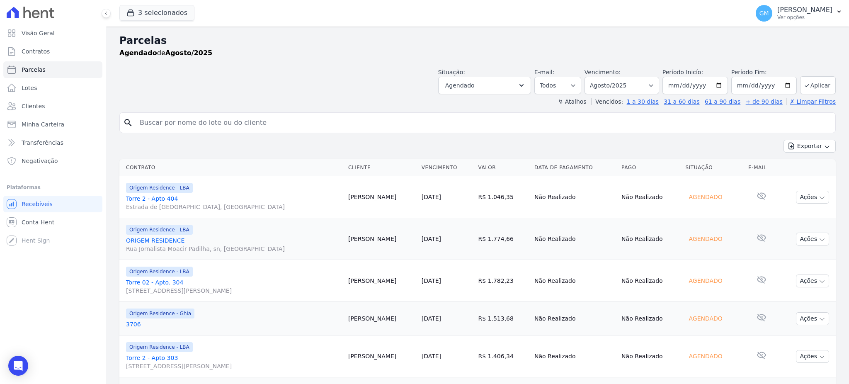
scroll to position [94, 0]
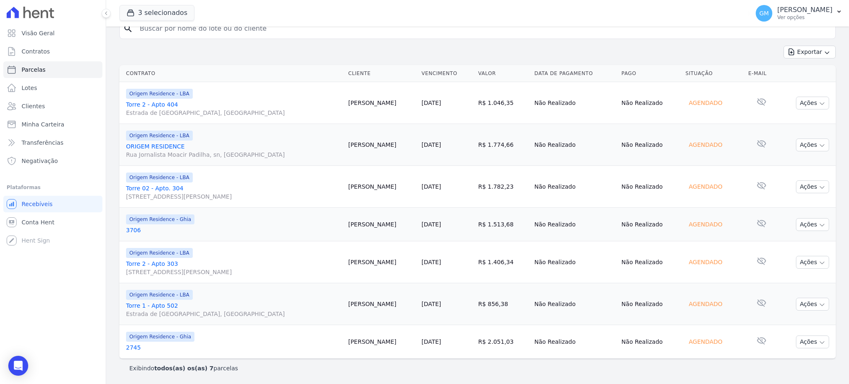
drag, startPoint x: 363, startPoint y: 306, endPoint x: 359, endPoint y: 306, distance: 4.6
click at [359, 306] on td "[PERSON_NAME]" at bounding box center [381, 304] width 73 height 42
copy td "[PERSON_NAME]"
drag, startPoint x: 357, startPoint y: 347, endPoint x: 417, endPoint y: 348, distance: 60.1
click at [417, 348] on td "[PERSON_NAME]" at bounding box center [381, 342] width 73 height 34
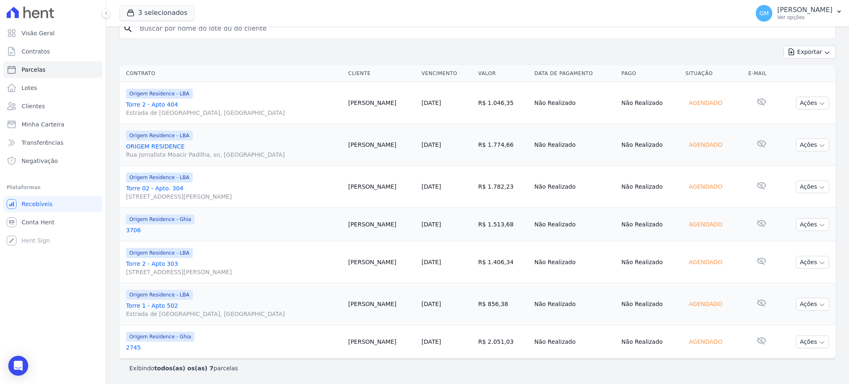
copy td "[PERSON_NAME]"
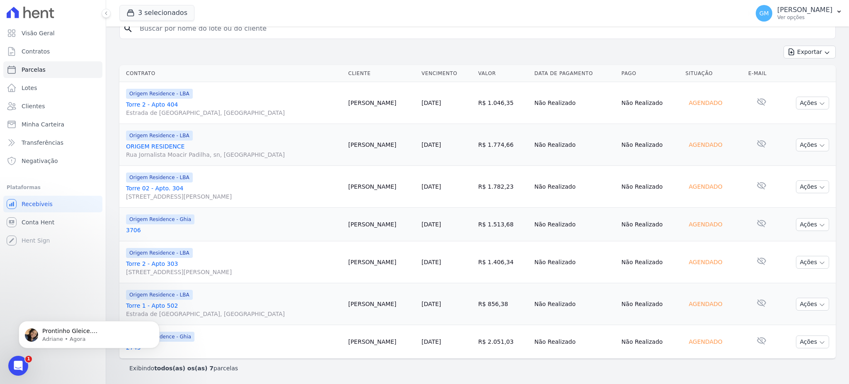
scroll to position [0, 0]
click at [97, 338] on p "Adriane • Agora" at bounding box center [95, 338] width 107 height 7
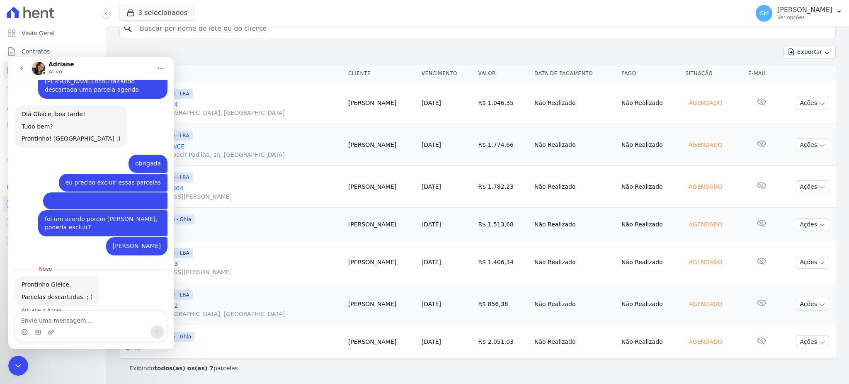
scroll to position [464, 0]
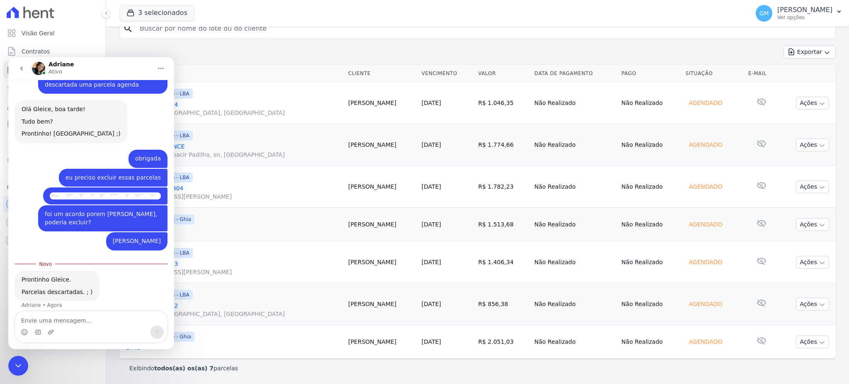
click at [68, 317] on textarea "Envie uma mensagem..." at bounding box center [91, 318] width 152 height 14
type textarea "obrigada"
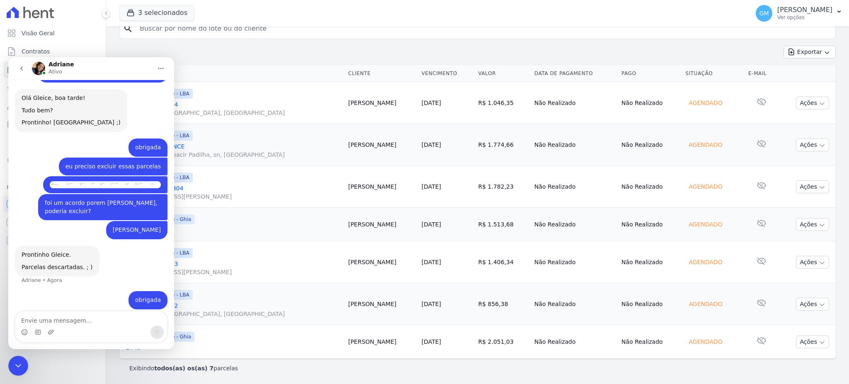
click at [15, 362] on icon "Encerramento do Messenger da Intercom" at bounding box center [18, 366] width 10 height 10
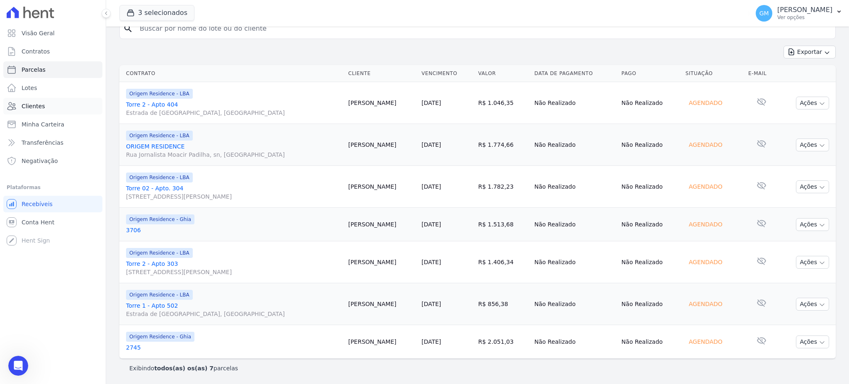
click at [41, 105] on span "Clientes" at bounding box center [33, 106] width 23 height 8
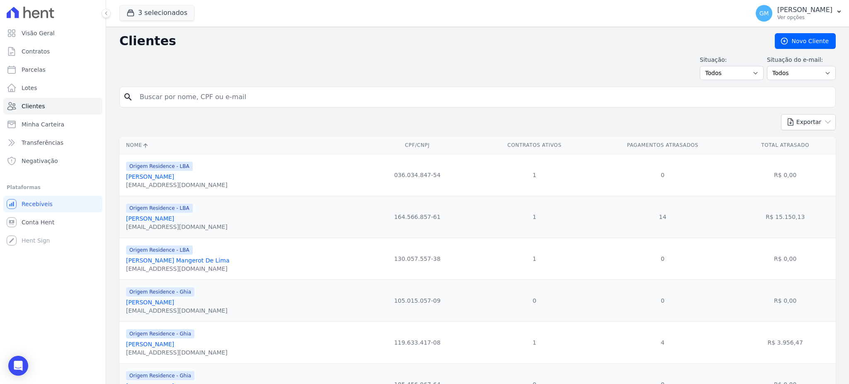
click at [166, 98] on input "search" at bounding box center [484, 97] width 698 height 17
type input "jorlei"
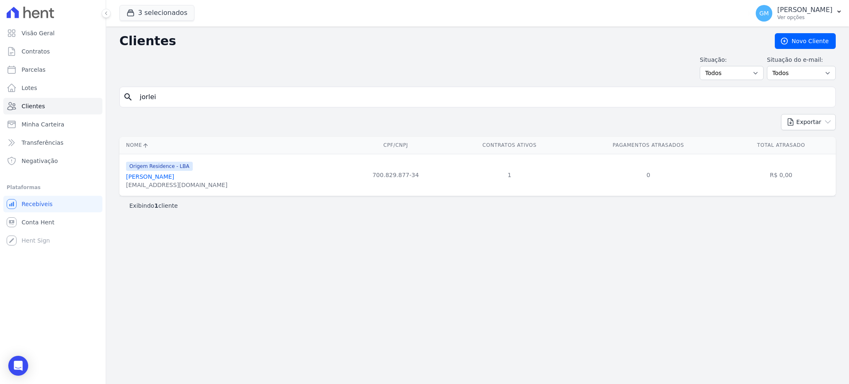
click at [174, 179] on link "[PERSON_NAME]" at bounding box center [150, 176] width 48 height 7
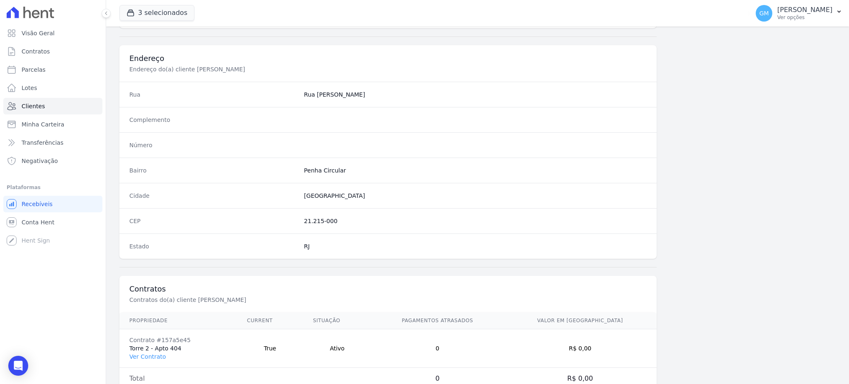
scroll to position [392, 0]
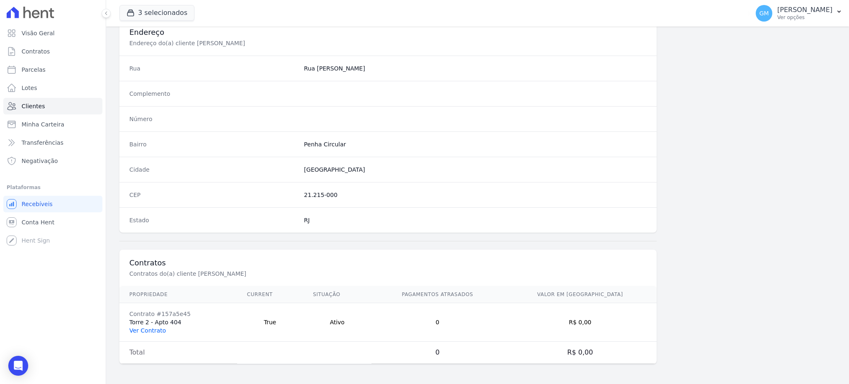
click at [149, 329] on link "Ver Contrato" at bounding box center [147, 330] width 36 height 7
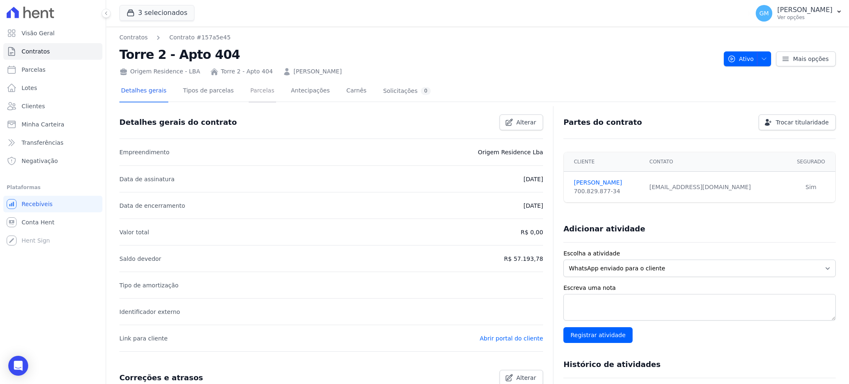
click at [249, 94] on link "Parcelas" at bounding box center [262, 91] width 27 height 22
